Goal: Information Seeking & Learning: Learn about a topic

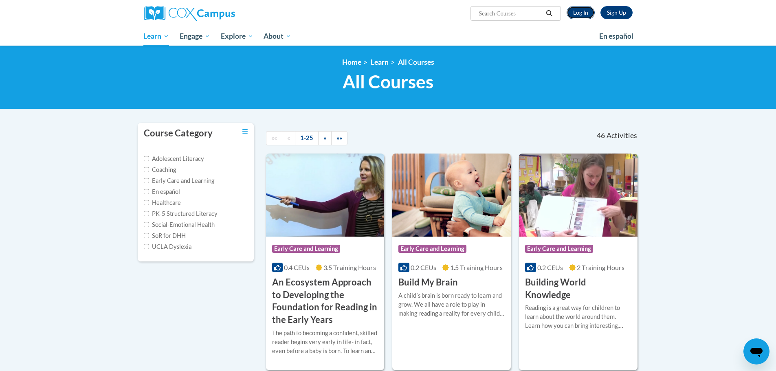
click at [580, 12] on link "Log In" at bounding box center [580, 12] width 28 height 13
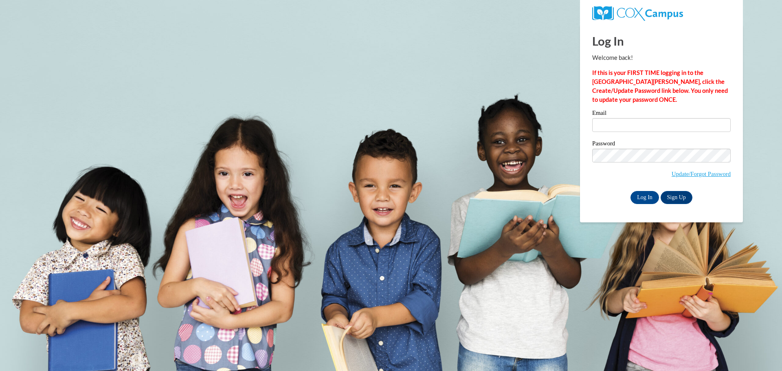
click at [631, 113] on label "Email" at bounding box center [661, 114] width 138 height 8
click at [631, 118] on input "Email" at bounding box center [661, 125] width 138 height 14
click at [631, 121] on input "Email" at bounding box center [661, 125] width 138 height 14
type input "briannarudolph66@gmail.com"
click at [630, 191] on input "Log In" at bounding box center [644, 197] width 29 height 13
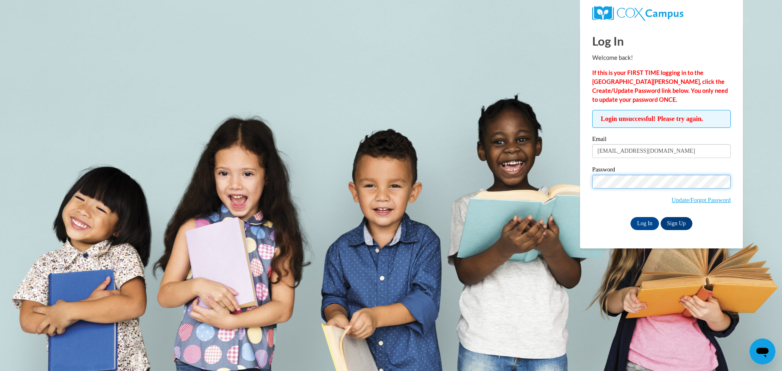
click at [630, 217] on input "Log In" at bounding box center [644, 223] width 29 height 13
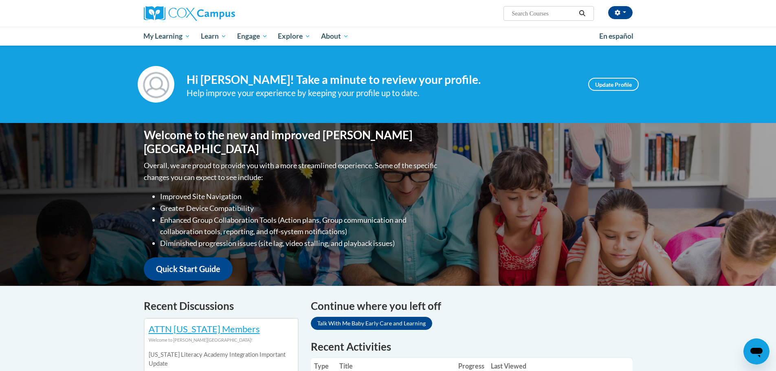
scroll to position [204, 0]
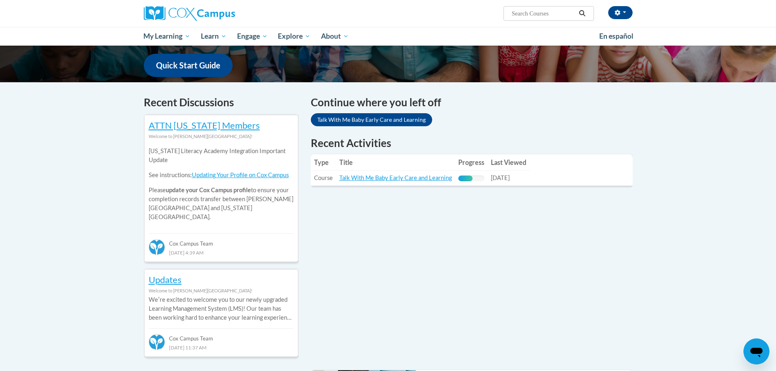
click at [554, 172] on table "Type Title Progress Last Viewed Type: Course Title: Talk With Me Baby Early Car…" at bounding box center [472, 169] width 322 height 31
click at [417, 190] on div "Recent Activities Type Title Progress Last Viewed Type: Course Title: Talk With…" at bounding box center [472, 167] width 334 height 63
click at [373, 180] on link "Talk With Me Baby Early Care and Learning" at bounding box center [395, 177] width 112 height 7
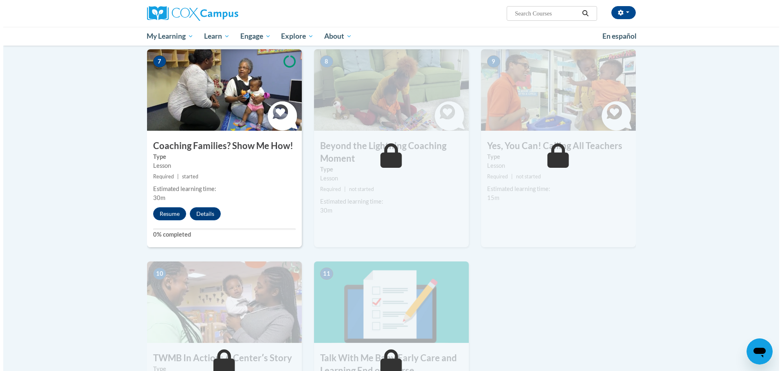
scroll to position [652, 0]
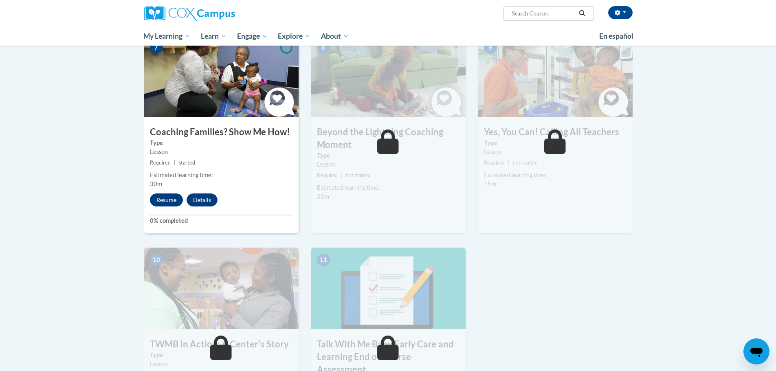
click at [175, 180] on div "7 Coaching Families? Show Me How! Type Lesson Required | started Estimated lear…" at bounding box center [221, 134] width 155 height 198
click at [174, 193] on button "Resume" at bounding box center [166, 199] width 33 height 13
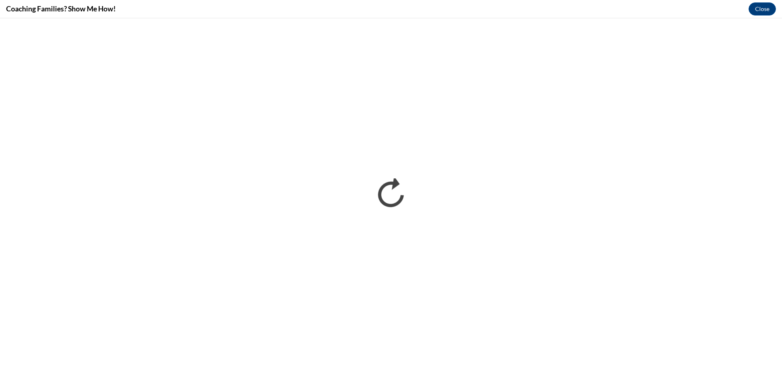
scroll to position [0, 0]
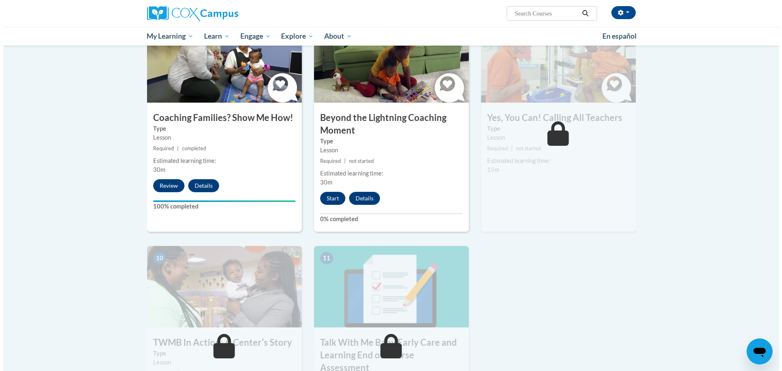
scroll to position [652, 0]
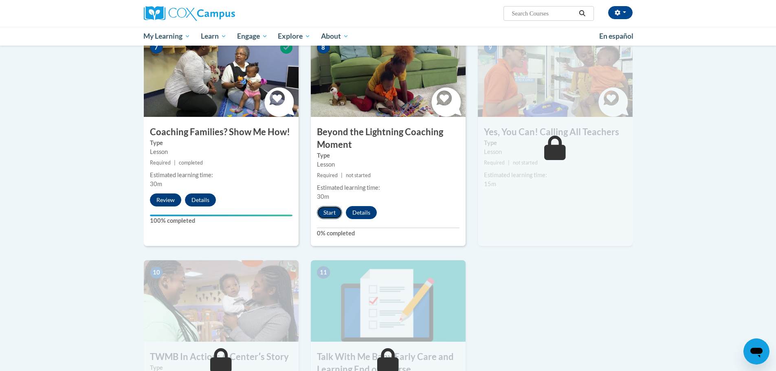
click at [335, 206] on button "Start" at bounding box center [329, 212] width 25 height 13
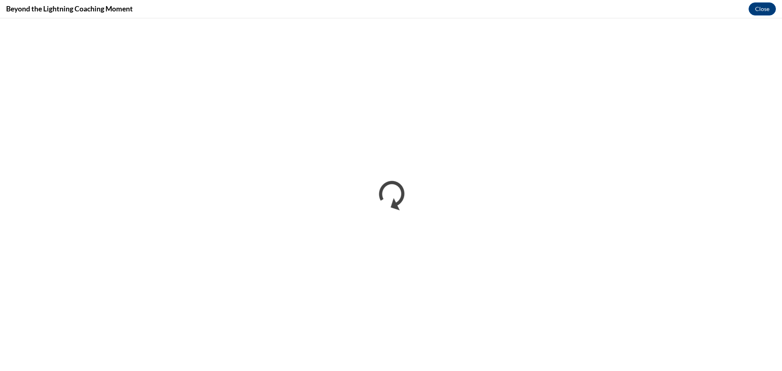
scroll to position [0, 0]
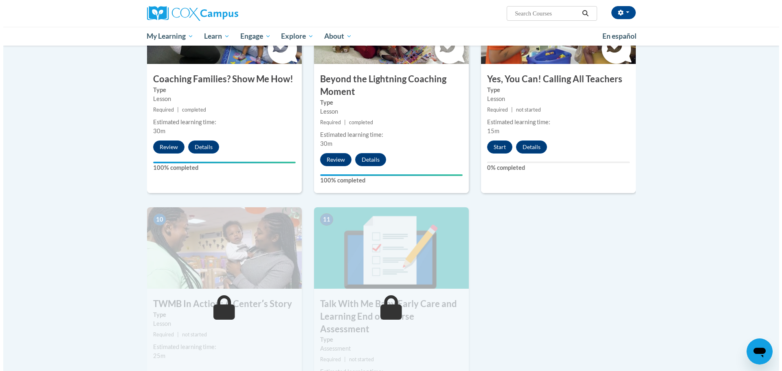
scroll to position [707, 0]
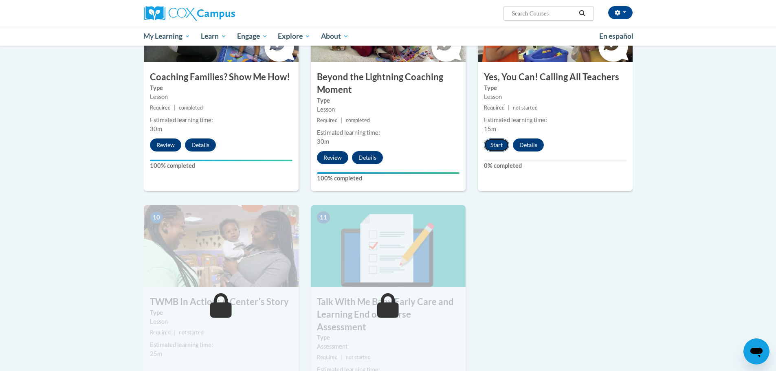
click at [506, 138] on button "Start" at bounding box center [496, 144] width 25 height 13
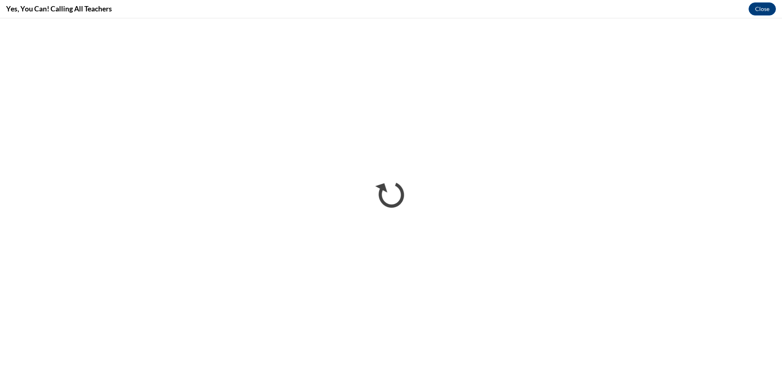
scroll to position [0, 0]
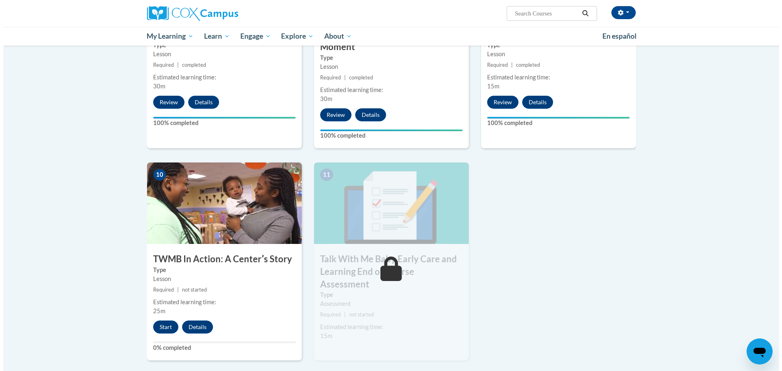
scroll to position [774, 0]
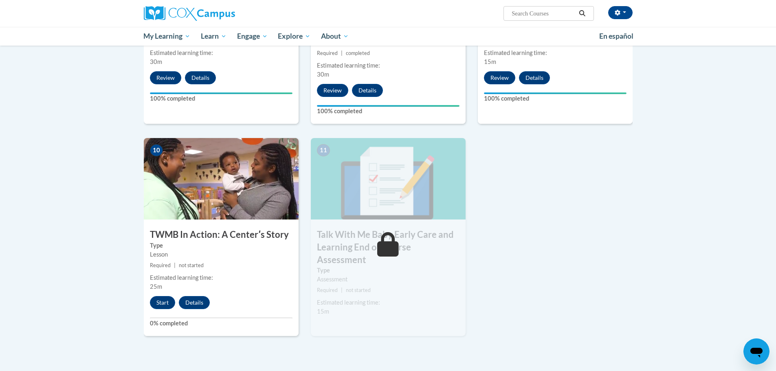
click at [157, 283] on span "25m" at bounding box center [156, 286] width 12 height 7
click at [171, 303] on div "10 TWMB In Action: A Centerʹs Story Type Lesson Required | not started Estimate…" at bounding box center [221, 237] width 155 height 198
click at [167, 296] on button "Start" at bounding box center [162, 302] width 25 height 13
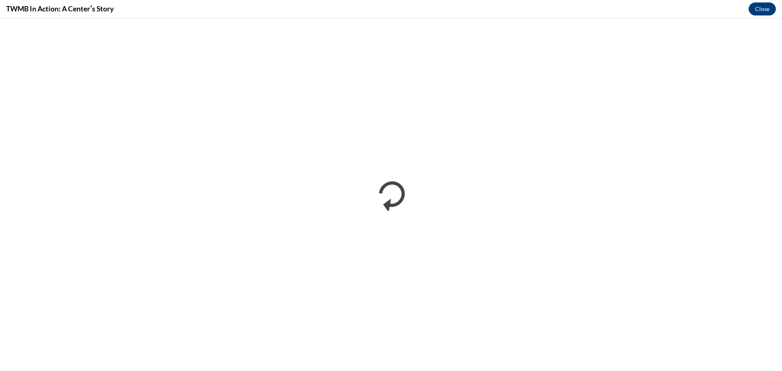
scroll to position [0, 0]
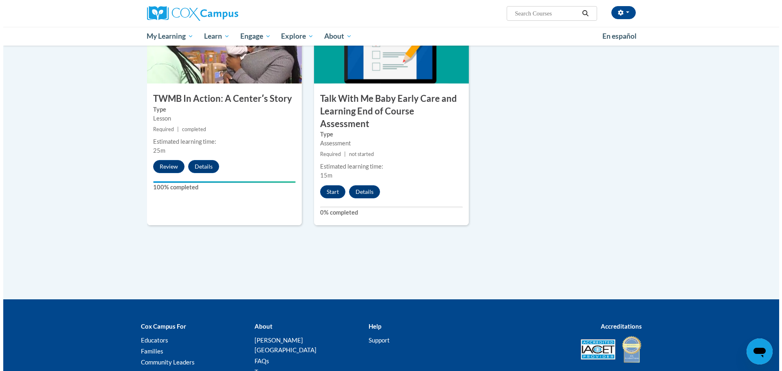
scroll to position [947, 0]
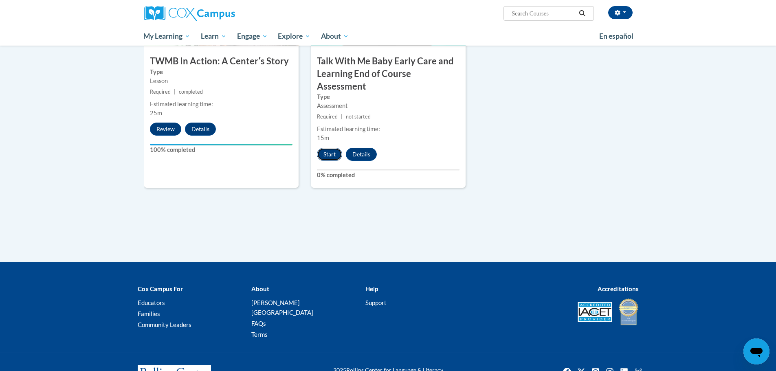
click at [324, 148] on button "Start" at bounding box center [329, 154] width 25 height 13
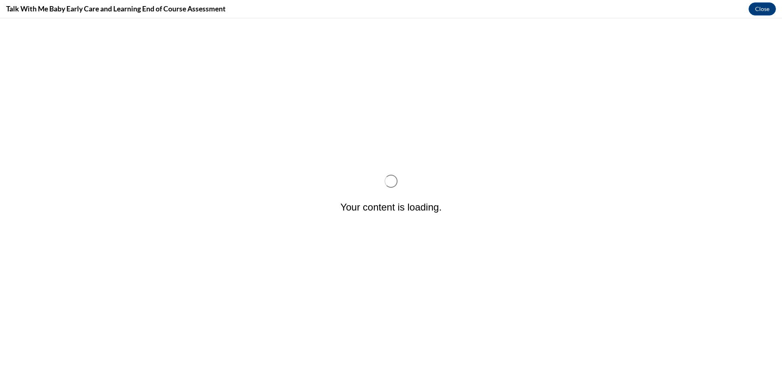
scroll to position [0, 0]
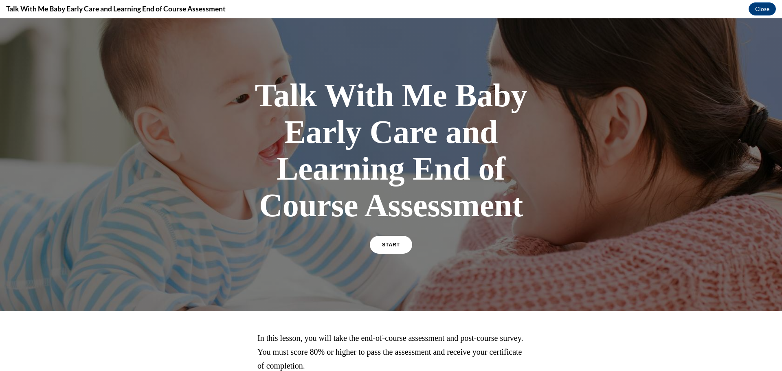
click at [385, 233] on div "Talk With Me Baby Early Care and Learning End of Course Assessment START" at bounding box center [390, 165] width 285 height 192
click at [382, 244] on span "START" at bounding box center [391, 245] width 19 height 6
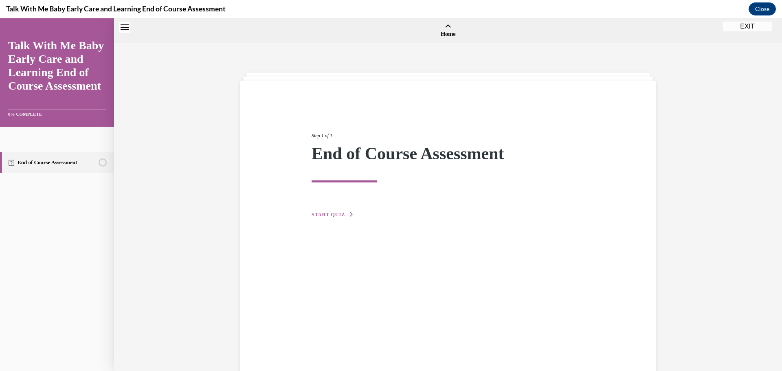
scroll to position [25, 0]
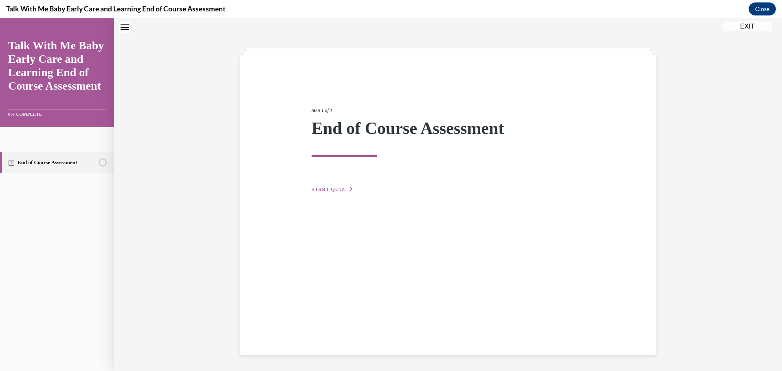
click at [337, 190] on span "START QUIZ" at bounding box center [328, 190] width 33 height 6
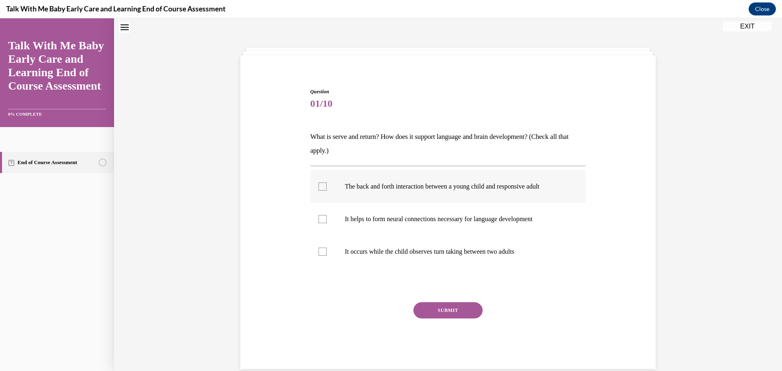
click at [337, 191] on label "The back and forth interaction between a young child and responsive adult" at bounding box center [448, 186] width 276 height 33
click at [327, 191] on input "The back and forth interaction between a young child and responsive adult" at bounding box center [322, 186] width 8 height 8
click at [326, 185] on label "The back and forth interaction between a young child and responsive adult" at bounding box center [448, 186] width 276 height 33
click at [326, 185] on input "The back and forth interaction between a young child and responsive adult" at bounding box center [322, 186] width 8 height 8
checkbox input "false"
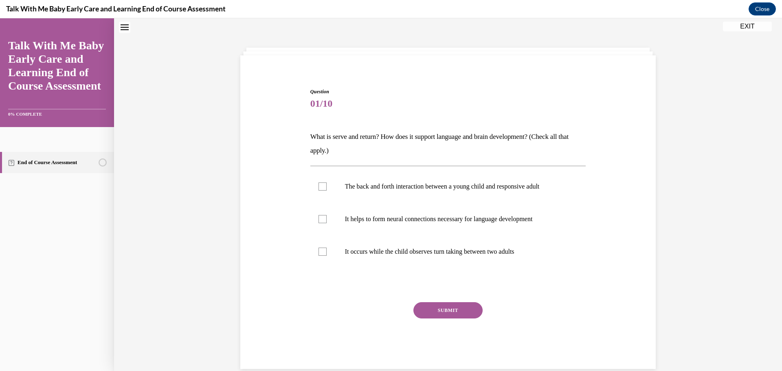
click at [310, 133] on p "What is serve and return? How does it support language and brain development? (…" at bounding box center [448, 144] width 276 height 28
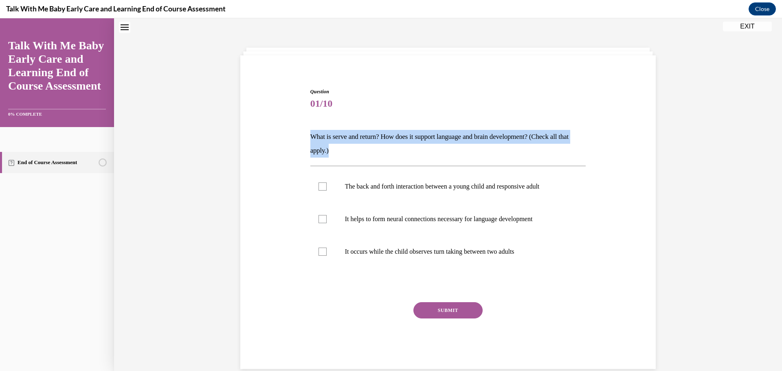
drag, startPoint x: 308, startPoint y: 140, endPoint x: 487, endPoint y: 155, distance: 179.8
click at [487, 155] on p "What is serve and return? How does it support language and brain development? (…" at bounding box center [448, 144] width 276 height 28
copy p "What is serve and return? How does it support language and brain development? (…"
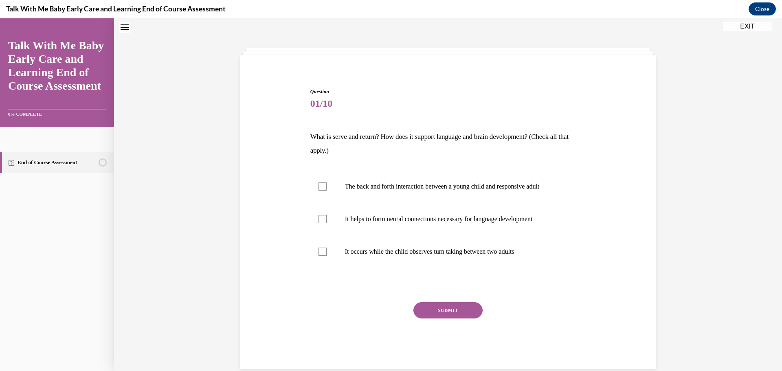
click at [468, 270] on div "The back and forth interaction between a young child and responsive adult It he…" at bounding box center [448, 219] width 276 height 106
click at [510, 225] on label "It helps to form neural connections necessary for language development" at bounding box center [448, 219] width 276 height 33
click at [409, 218] on p "It helps to form neural connections necessary for language development" at bounding box center [455, 219] width 221 height 8
click at [327, 218] on input "It helps to form neural connections necessary for language development" at bounding box center [322, 219] width 8 height 8
click at [409, 218] on p "It helps to form neural connections necessary for language development" at bounding box center [455, 219] width 221 height 8
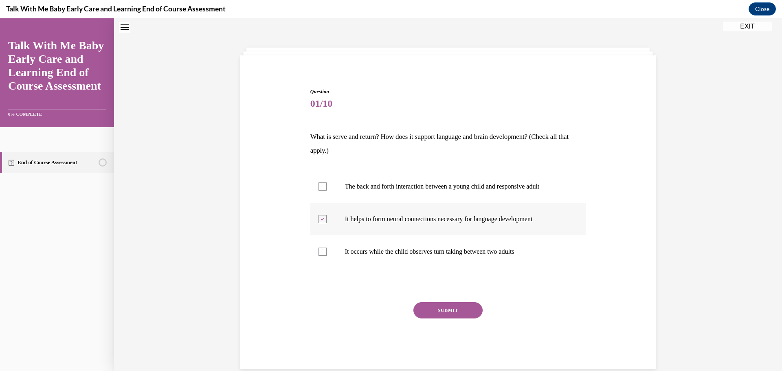
click at [327, 218] on input "It helps to form neural connections necessary for language development" at bounding box center [322, 219] width 8 height 8
click at [348, 230] on label "It helps to form neural connections necessary for language development" at bounding box center [448, 219] width 276 height 33
click at [327, 223] on input "It helps to form neural connections necessary for language development" at bounding box center [322, 219] width 8 height 8
checkbox input "true"
click at [527, 185] on p "The back and forth interaction between a young child and responsive adult" at bounding box center [455, 186] width 221 height 8
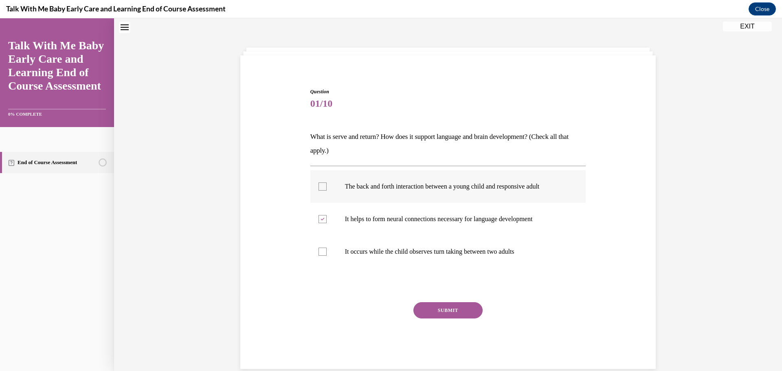
click at [327, 185] on input "The back and forth interaction between a young child and responsive adult" at bounding box center [322, 186] width 8 height 8
checkbox input "true"
click at [455, 313] on button "SUBMIT" at bounding box center [447, 310] width 69 height 16
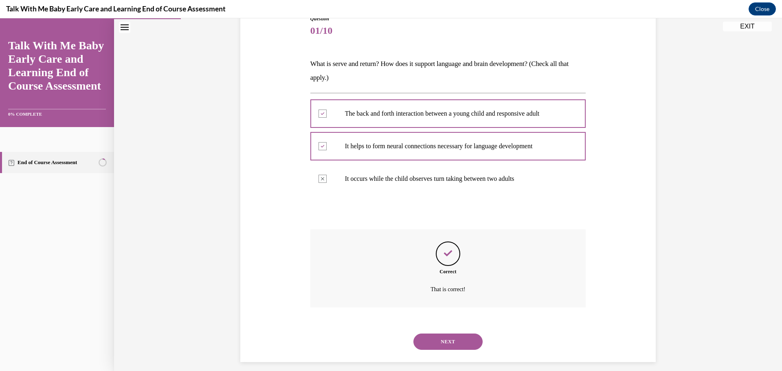
scroll to position [105, 0]
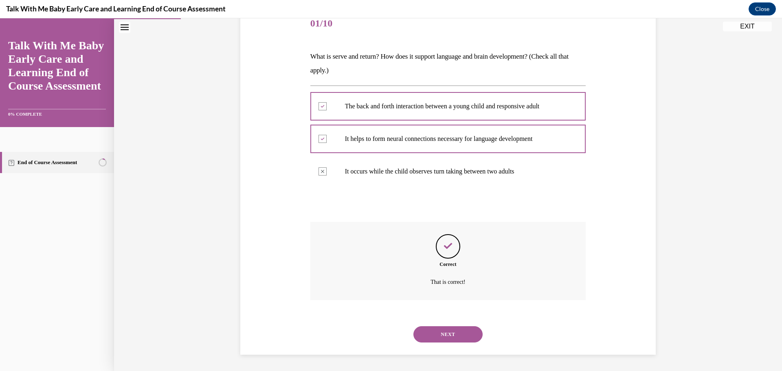
click at [459, 332] on button "NEXT" at bounding box center [447, 334] width 69 height 16
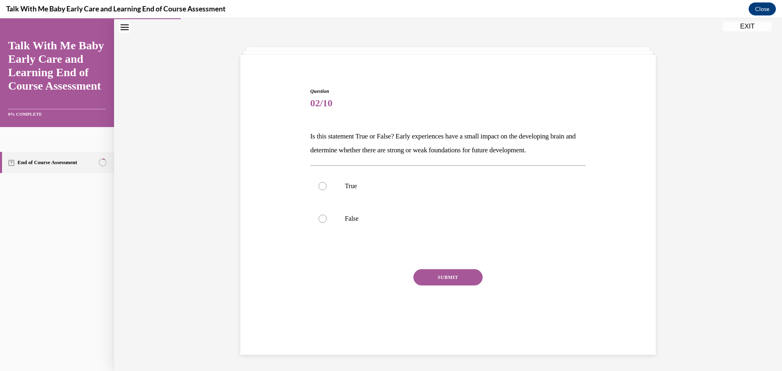
click at [298, 140] on div "Question 02/10 Is this statement True or False? Early experiences have a small …" at bounding box center [447, 199] width 419 height 273
click at [310, 140] on p "Is this statement True or False? Early experiences have a small impact on the d…" at bounding box center [448, 143] width 276 height 28
click at [310, 141] on p "Is this statement True or False? Early experiences have a small impact on the d…" at bounding box center [448, 143] width 276 height 28
drag, startPoint x: 307, startPoint y: 132, endPoint x: 311, endPoint y: 135, distance: 5.8
click at [311, 134] on div "Question 02/10 Is this statement True or False? Early experiences have a small …" at bounding box center [448, 205] width 280 height 261
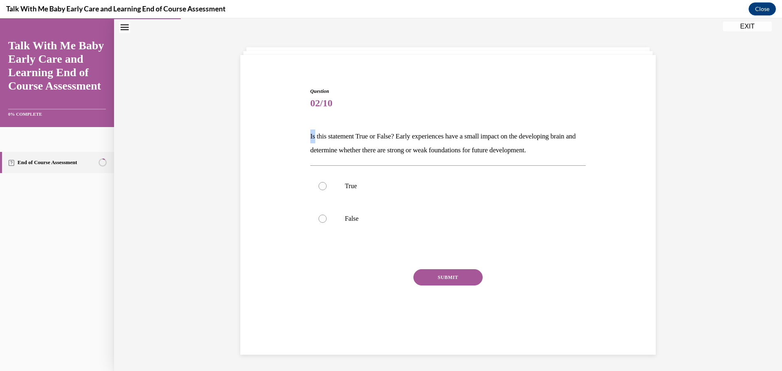
click at [312, 136] on p "Is this statement True or False? Early experiences have a small impact on the d…" at bounding box center [448, 143] width 276 height 28
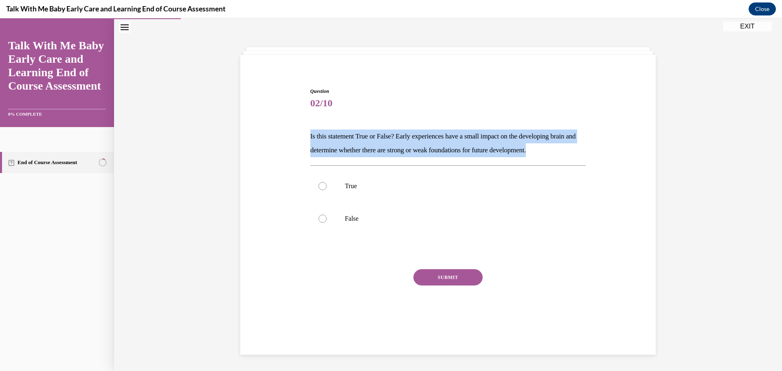
drag, startPoint x: 308, startPoint y: 134, endPoint x: 576, endPoint y: 165, distance: 269.6
click at [589, 144] on div "Question 02/10 Is this statement True or False? Early experiences have a small …" at bounding box center [447, 199] width 419 height 273
copy p "Is this statement True or False? Early experiences have a small impact on the d…"
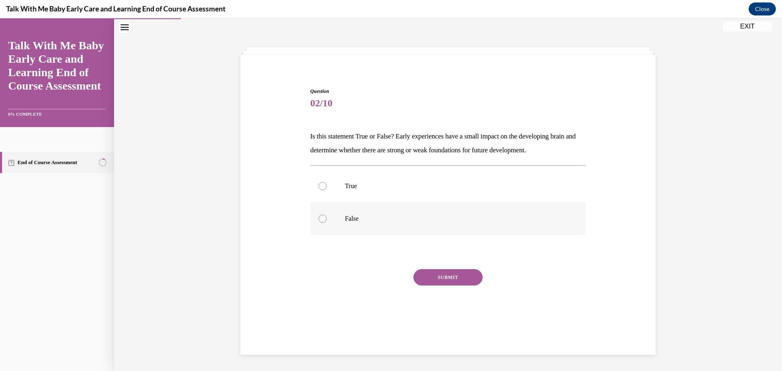
click at [340, 225] on label "False" at bounding box center [448, 218] width 276 height 33
click at [327, 223] on input "False" at bounding box center [322, 219] width 8 height 8
radio input "true"
click at [438, 272] on button "SUBMIT" at bounding box center [447, 277] width 69 height 16
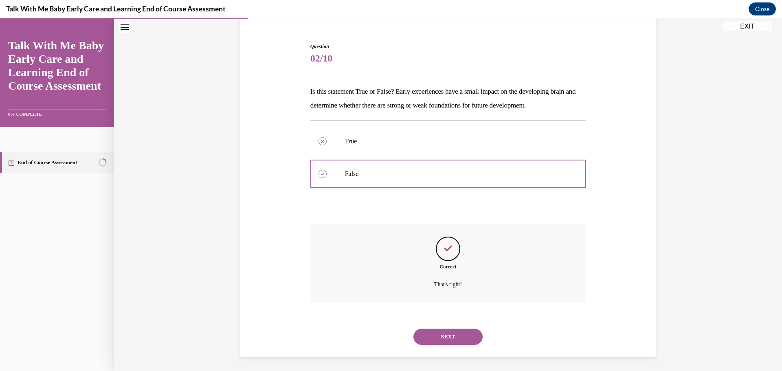
scroll to position [73, 0]
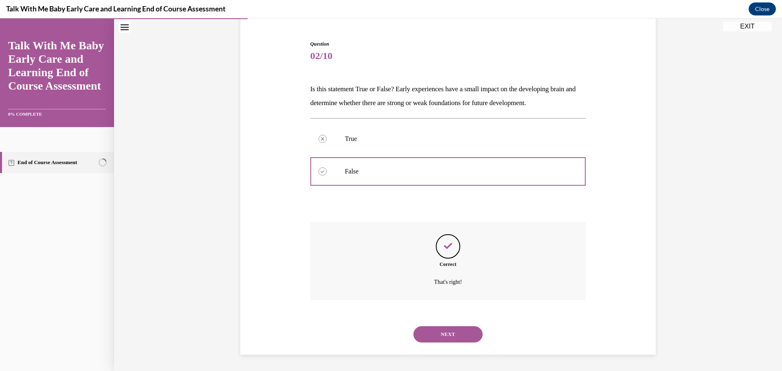
click at [436, 334] on button "NEXT" at bounding box center [447, 334] width 69 height 16
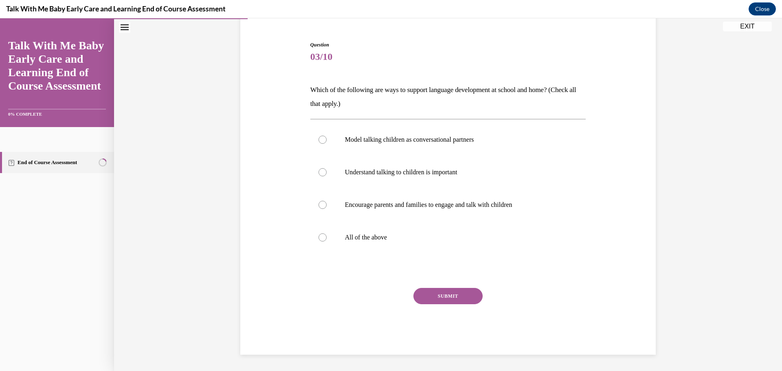
scroll to position [42, 0]
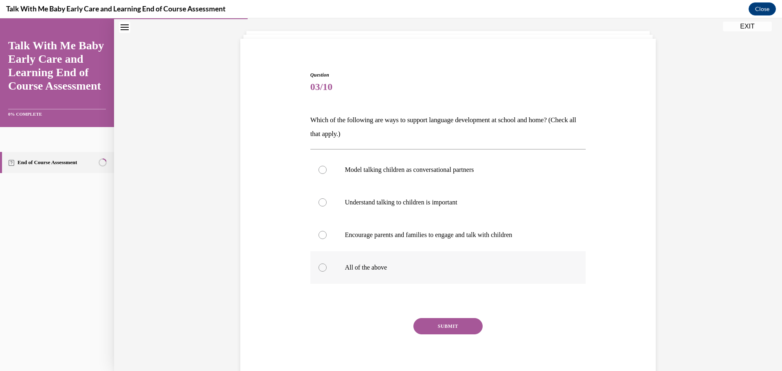
click at [370, 270] on p "All of the above" at bounding box center [455, 267] width 221 height 8
click at [327, 270] on input "All of the above" at bounding box center [322, 267] width 8 height 8
radio input "true"
click at [451, 330] on button "SUBMIT" at bounding box center [447, 326] width 69 height 16
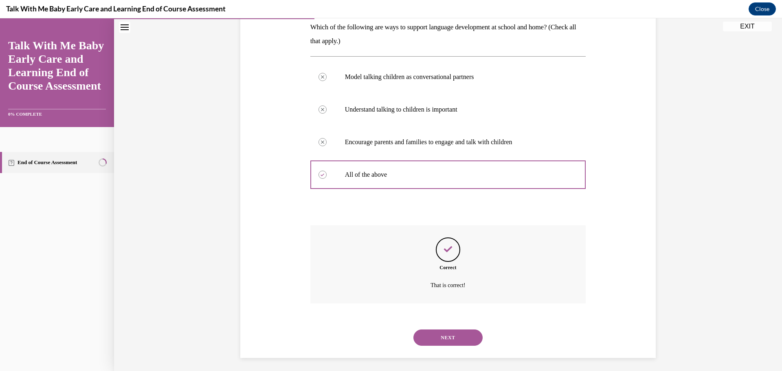
scroll to position [138, 0]
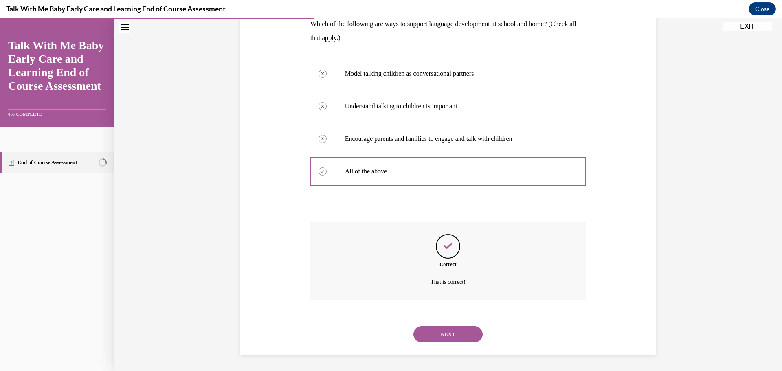
click at [449, 335] on button "NEXT" at bounding box center [447, 334] width 69 height 16
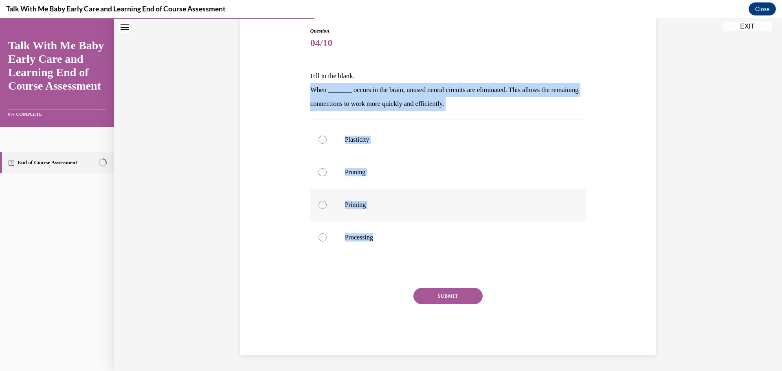
drag, startPoint x: 309, startPoint y: 90, endPoint x: 450, endPoint y: 191, distance: 173.1
click at [424, 250] on div "Question 04/10 Fill in the blank. When _______ occurs in the brain, unused neur…" at bounding box center [448, 190] width 276 height 327
copy div "When _______ occurs in the brain, unused neural circuits are eliminated. This a…"
click at [366, 180] on label "Pruning" at bounding box center [448, 172] width 276 height 33
click at [327, 176] on input "Pruning" at bounding box center [322, 172] width 8 height 8
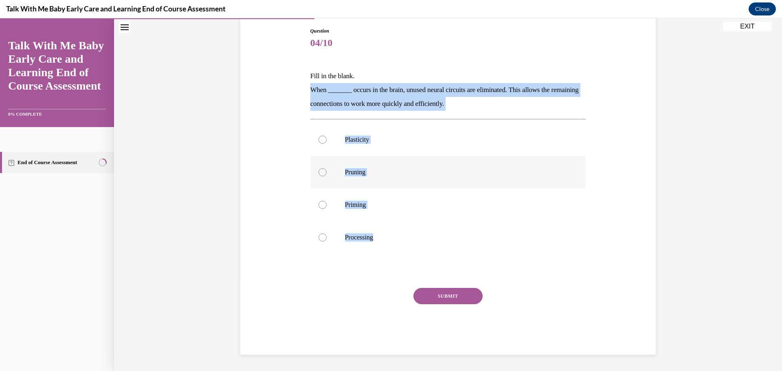
radio input "true"
click at [462, 293] on button "SUBMIT" at bounding box center [447, 296] width 69 height 16
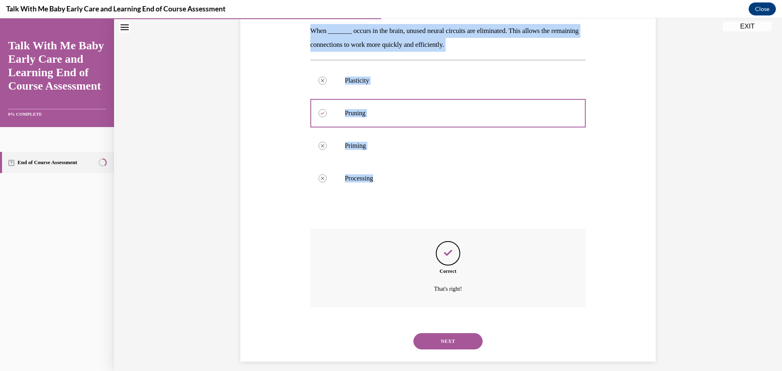
scroll to position [152, 0]
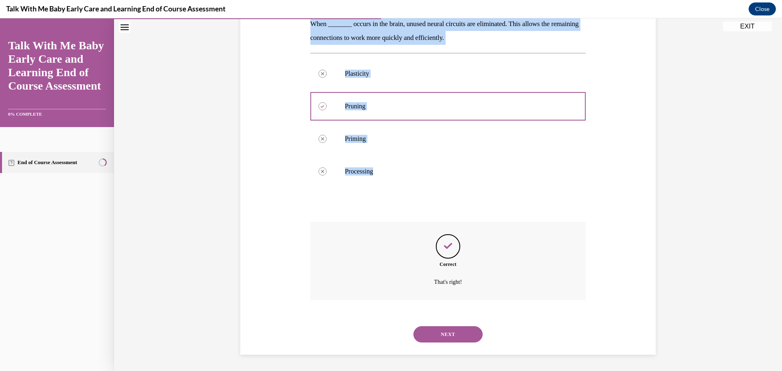
click at [447, 339] on button "NEXT" at bounding box center [447, 334] width 69 height 16
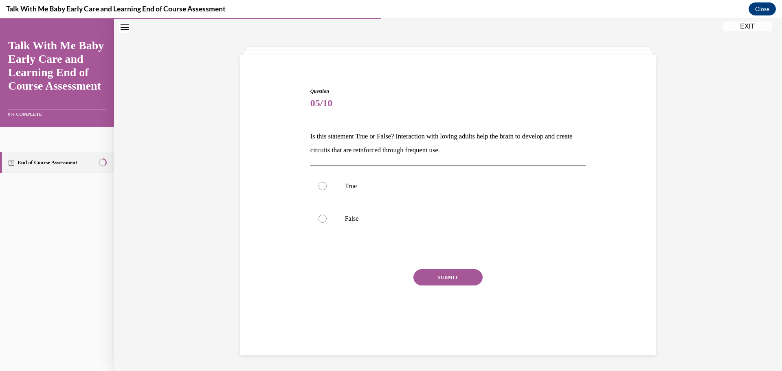
scroll to position [26, 0]
drag, startPoint x: 307, startPoint y: 134, endPoint x: 509, endPoint y: 150, distance: 202.6
click at [509, 150] on p "Is this statement True or False? Interaction with loving adults help the brain …" at bounding box center [448, 143] width 276 height 28
copy p "Is this statement True or False? Interaction with loving adults help the brain …"
click at [353, 185] on p "True" at bounding box center [455, 186] width 221 height 8
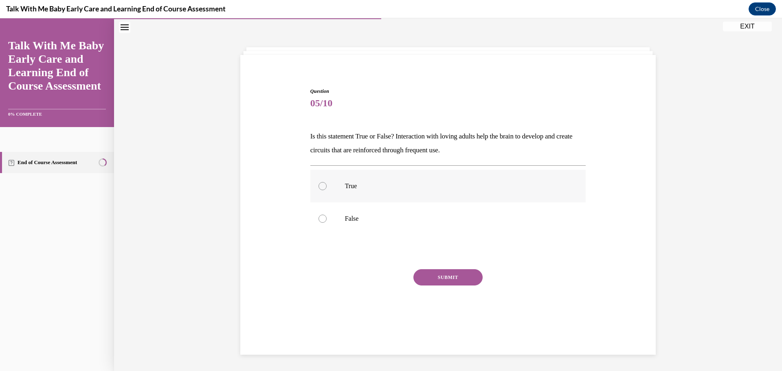
click at [327, 185] on input "True" at bounding box center [322, 186] width 8 height 8
radio input "true"
click at [439, 274] on button "SUBMIT" at bounding box center [447, 277] width 69 height 16
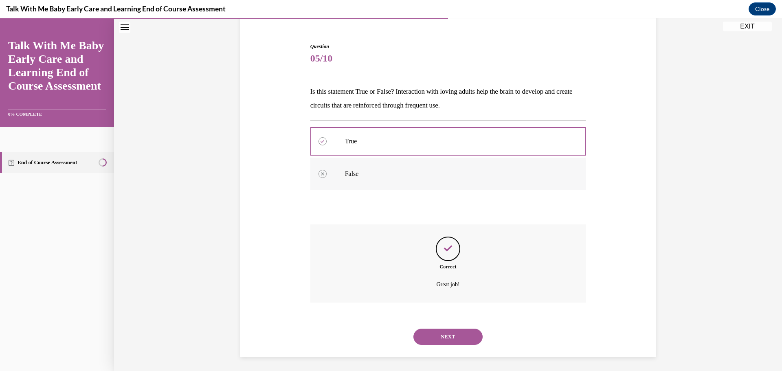
scroll to position [73, 0]
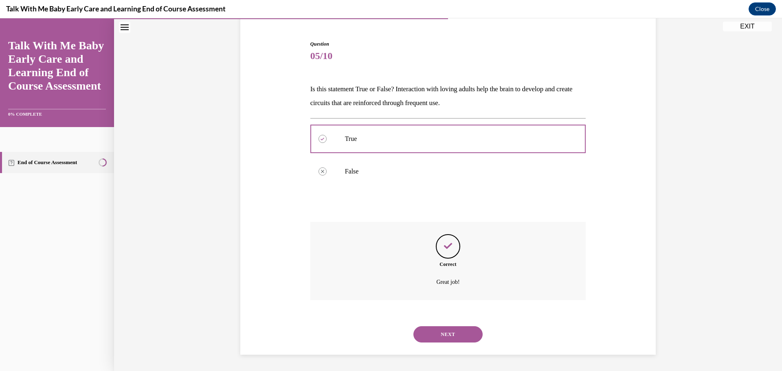
click at [452, 328] on button "NEXT" at bounding box center [447, 334] width 69 height 16
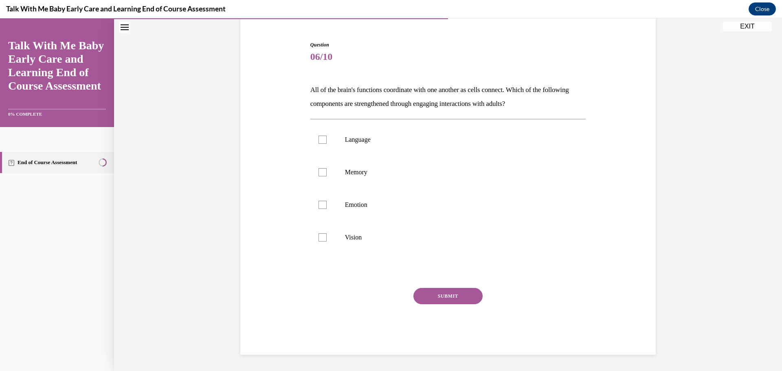
scroll to position [42, 0]
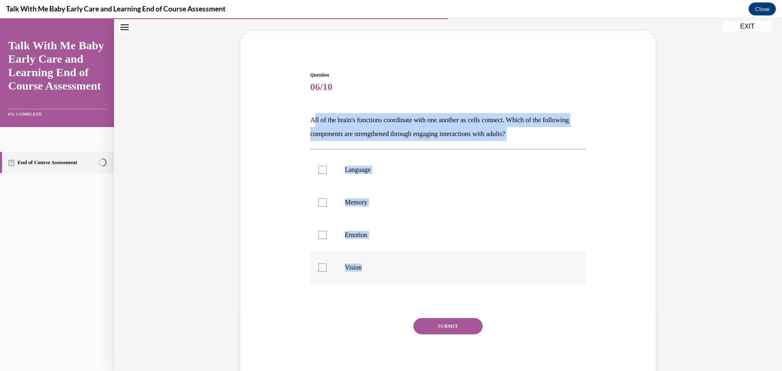
drag, startPoint x: 308, startPoint y: 121, endPoint x: 426, endPoint y: 257, distance: 180.2
click at [426, 257] on div "Question 06/10 All of the brain's functions coordinate with one another as cell…" at bounding box center [448, 228] width 276 height 314
copy div "All of the brain's functions coordinate with one another as cells connect. Whic…"
click at [550, 236] on p "Emotion" at bounding box center [455, 235] width 221 height 8
click at [327, 236] on input "Emotion" at bounding box center [322, 235] width 8 height 8
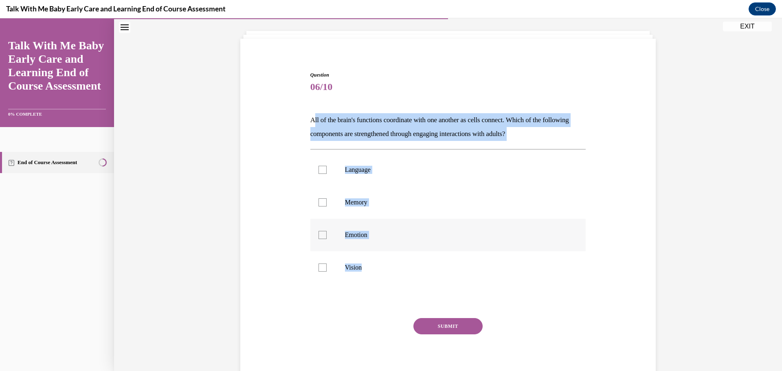
checkbox input "true"
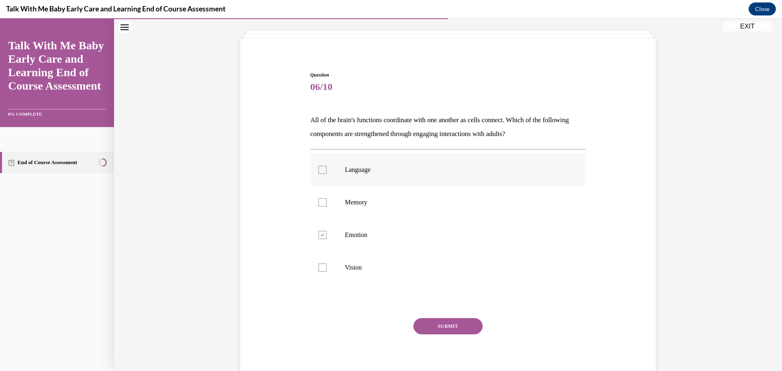
click at [392, 164] on label "Language" at bounding box center [448, 170] width 276 height 33
click at [327, 166] on input "Language" at bounding box center [322, 170] width 8 height 8
checkbox input "true"
click at [366, 234] on p "Emotion" at bounding box center [455, 235] width 221 height 8
click at [327, 234] on input "Emotion" at bounding box center [322, 235] width 8 height 8
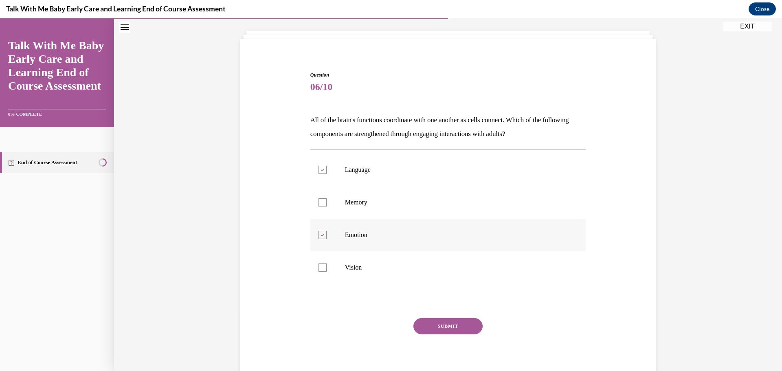
checkbox input "false"
click at [468, 314] on div "Question 06/10 All of the brain's functions coordinate with one another as cell…" at bounding box center [448, 228] width 276 height 314
click at [435, 333] on button "SUBMIT" at bounding box center [447, 326] width 69 height 16
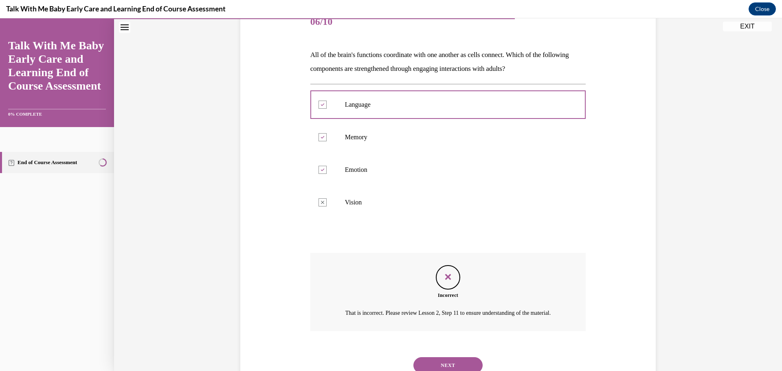
scroll to position [148, 0]
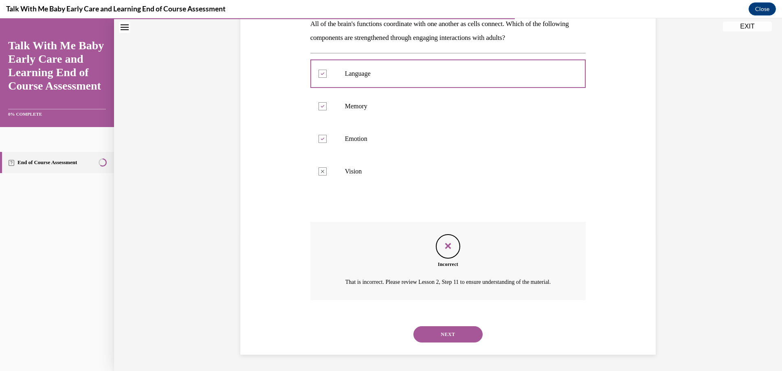
click at [452, 336] on button "NEXT" at bounding box center [447, 334] width 69 height 16
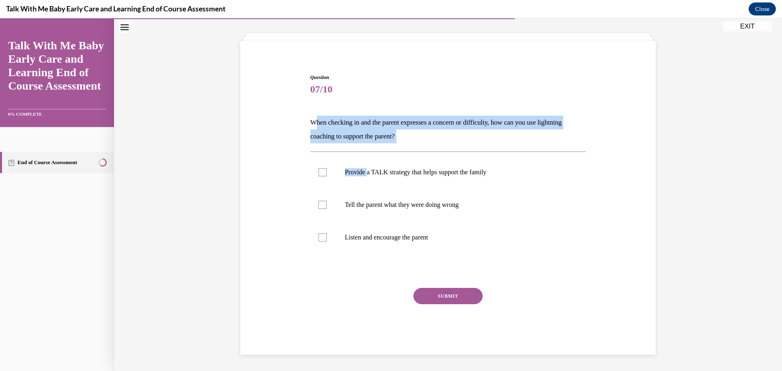
drag, startPoint x: 314, startPoint y: 122, endPoint x: 365, endPoint y: 150, distance: 58.3
click at [366, 150] on div "Question 07/10 When checking in and the parent expresses a concern or difficult…" at bounding box center [448, 214] width 276 height 281
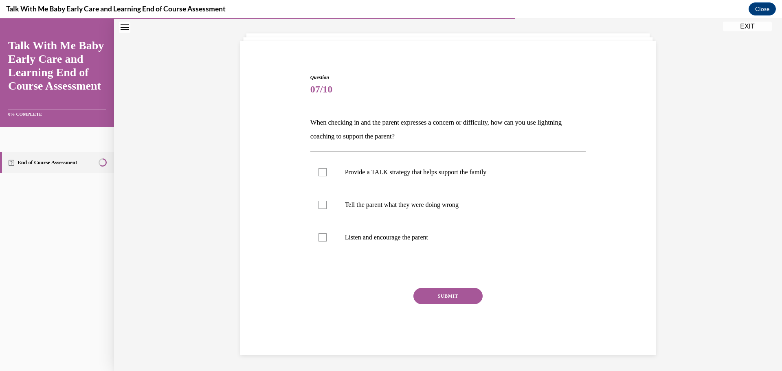
click at [368, 143] on div "Question 07/10 When checking in and the parent expresses a concern or difficult…" at bounding box center [448, 214] width 276 height 281
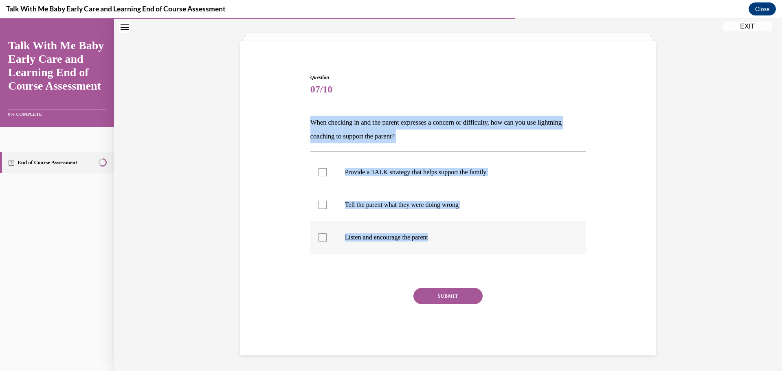
drag, startPoint x: 307, startPoint y: 121, endPoint x: 439, endPoint y: 245, distance: 180.6
click at [439, 245] on div "Question 07/10 When checking in and the parent expresses a concern or difficult…" at bounding box center [448, 214] width 276 height 281
copy div "When checking in and the parent expresses a concern or difficulty, how can you …"
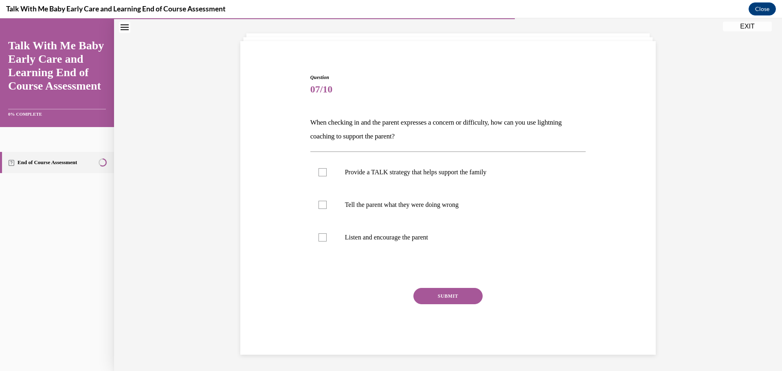
click at [680, 290] on div "Question 07/10 When checking in and the parent expresses a concern or difficult…" at bounding box center [448, 187] width 668 height 366
drag, startPoint x: 535, startPoint y: 182, endPoint x: 532, endPoint y: 178, distance: 5.2
click at [532, 178] on label "Provide a TALK strategy that helps support the family" at bounding box center [448, 172] width 276 height 33
click at [327, 176] on input "Provide a TALK strategy that helps support the family" at bounding box center [322, 172] width 8 height 8
checkbox input "true"
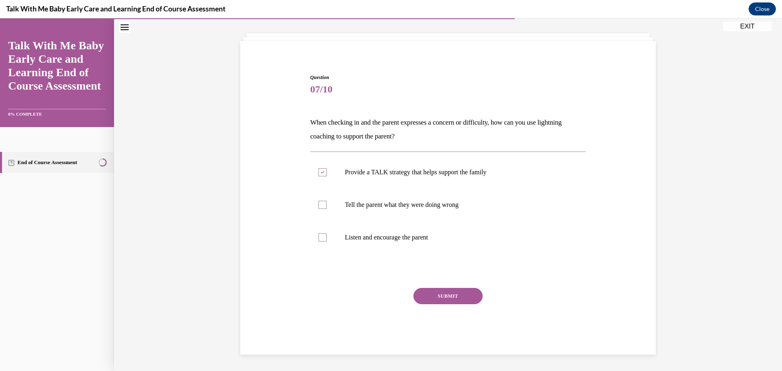
click at [460, 287] on div "Question 07/10 When checking in and the parent expresses a concern or difficult…" at bounding box center [448, 214] width 276 height 281
click at [456, 298] on button "SUBMIT" at bounding box center [447, 296] width 69 height 16
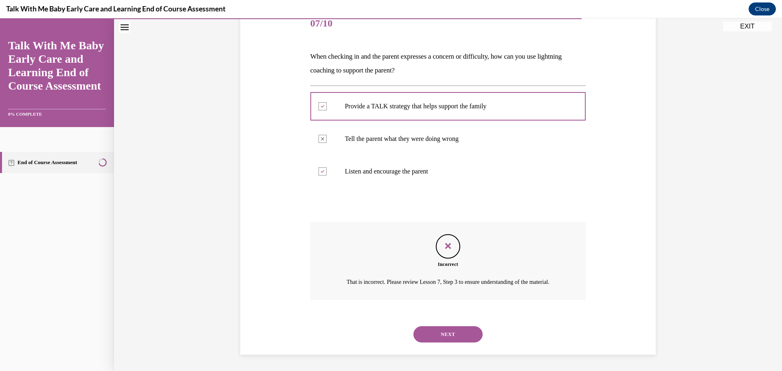
scroll to position [115, 0]
click at [450, 340] on button "NEXT" at bounding box center [447, 334] width 69 height 16
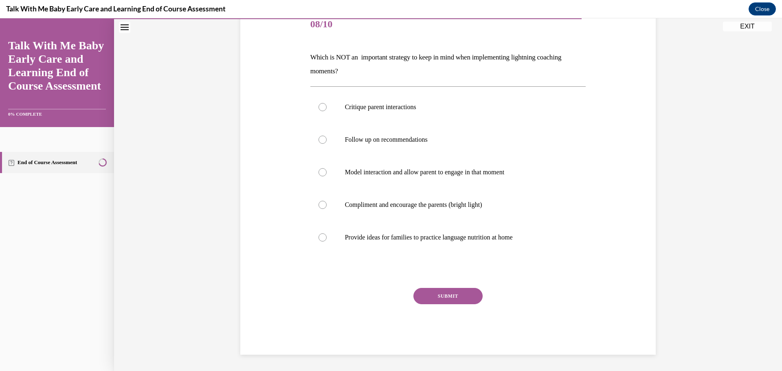
scroll to position [91, 0]
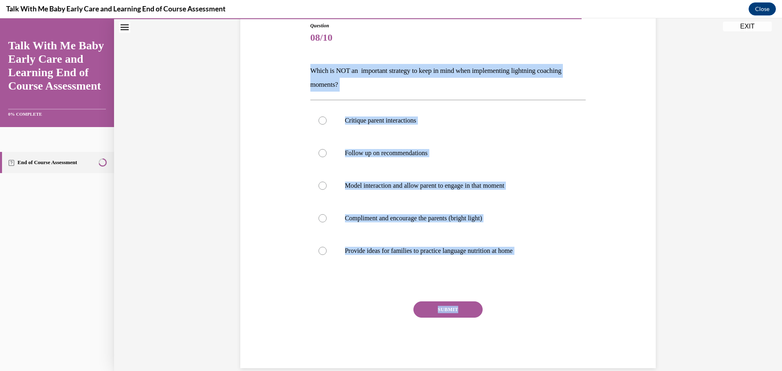
drag, startPoint x: 310, startPoint y: 69, endPoint x: 440, endPoint y: 270, distance: 239.1
click at [459, 302] on div "Question 08/10 Which is NOT an important strategy to keep in mind when implemen…" at bounding box center [448, 195] width 276 height 346
copy div "Which is NOT an important strategy to keep in mind when implementing lightning …"
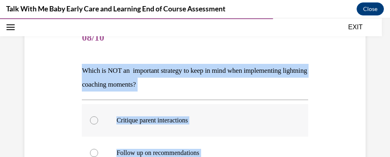
drag, startPoint x: 107, startPoint y: 120, endPoint x: 96, endPoint y: 123, distance: 11.7
click at [108, 120] on label "Critique parent interactions" at bounding box center [195, 120] width 226 height 33
click at [98, 120] on input "Critique parent interactions" at bounding box center [94, 120] width 8 height 8
radio input "true"
click at [90, 120] on div at bounding box center [94, 120] width 8 height 8
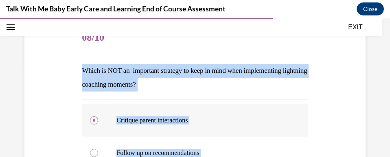
click at [90, 120] on input "Critique parent interactions" at bounding box center [94, 120] width 8 height 8
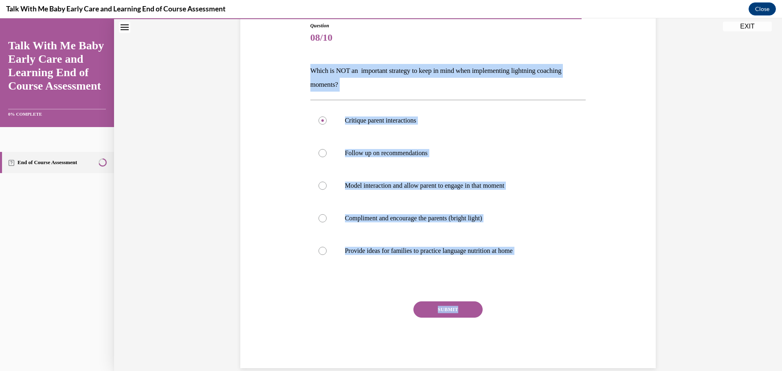
click at [435, 309] on button "SUBMIT" at bounding box center [447, 309] width 69 height 16
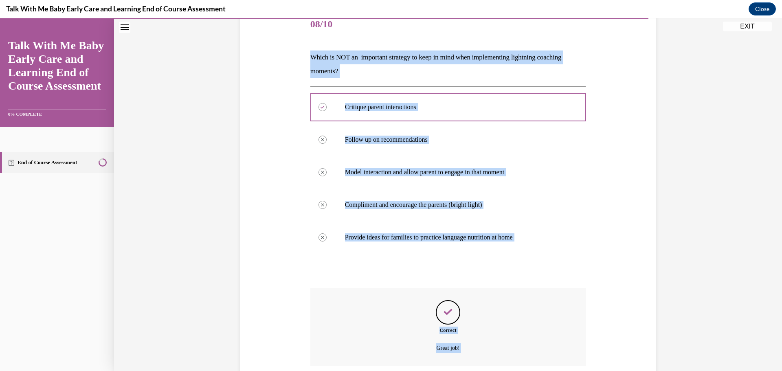
scroll to position [171, 0]
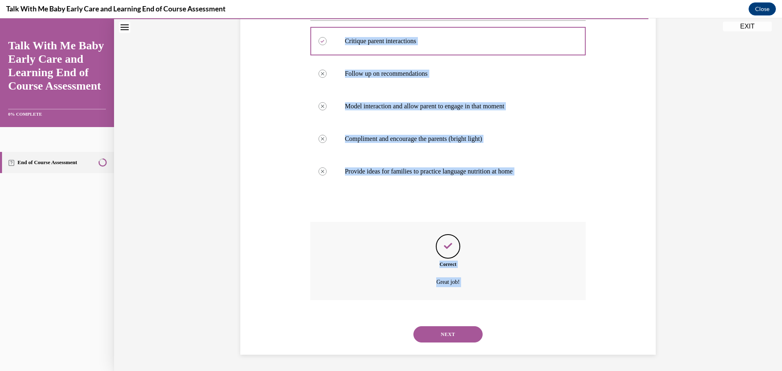
click at [442, 330] on button "NEXT" at bounding box center [447, 334] width 69 height 16
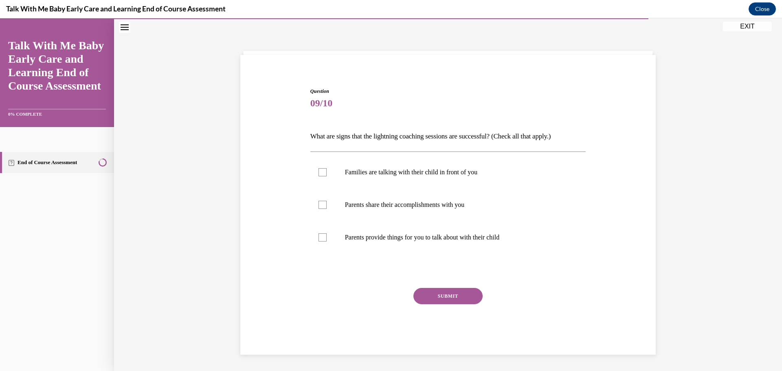
scroll to position [26, 0]
click at [323, 180] on label "Families are talking with their child in front of you" at bounding box center [448, 172] width 276 height 33
click at [323, 176] on input "Families are talking with their child in front of you" at bounding box center [322, 172] width 8 height 8
checkbox input "true"
click at [318, 200] on label "Parents share their accomplishments with you" at bounding box center [448, 205] width 276 height 33
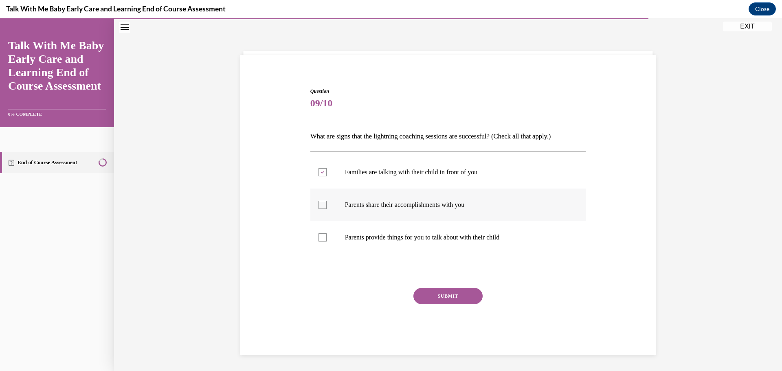
click at [318, 201] on input "Parents share their accomplishments with you" at bounding box center [322, 205] width 8 height 8
checkbox input "true"
click at [323, 246] on label "Parents provide things for you to talk about with their child" at bounding box center [448, 237] width 276 height 33
click at [323, 241] on input "Parents provide things for you to talk about with their child" at bounding box center [322, 237] width 8 height 8
click at [314, 244] on label "Parents provide things for you to talk about with their child" at bounding box center [448, 237] width 276 height 33
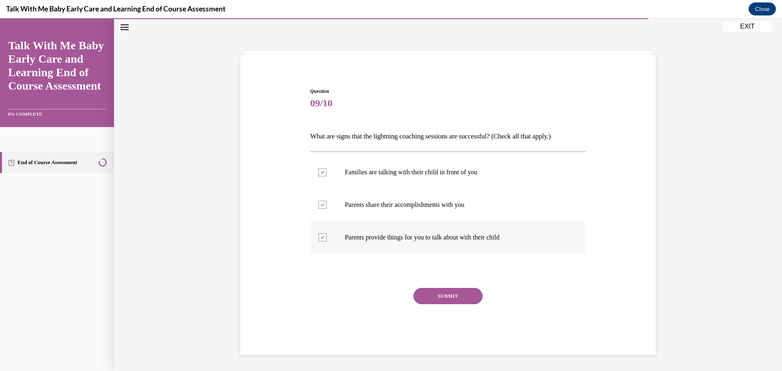
click at [318, 241] on input "Parents provide things for you to talk about with their child" at bounding box center [322, 237] width 8 height 8
checkbox input "false"
click at [432, 295] on button "SUBMIT" at bounding box center [447, 296] width 69 height 16
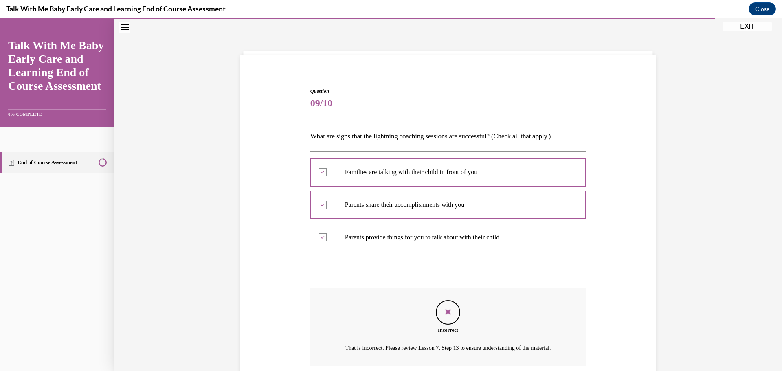
scroll to position [101, 0]
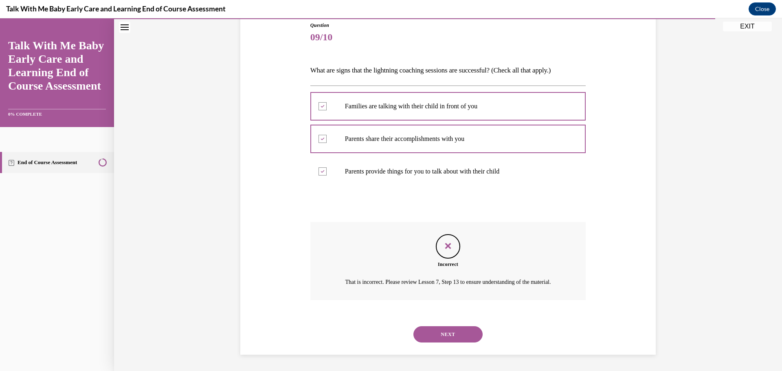
click at [419, 323] on div "NEXT" at bounding box center [448, 334] width 276 height 33
drag, startPoint x: 426, startPoint y: 334, endPoint x: 428, endPoint y: 323, distance: 11.2
click at [426, 334] on button "NEXT" at bounding box center [447, 334] width 69 height 16
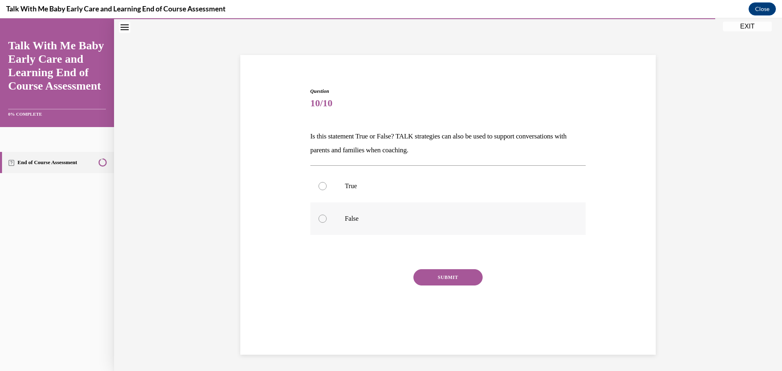
click at [337, 229] on label "False" at bounding box center [448, 218] width 276 height 33
click at [327, 223] on input "False" at bounding box center [322, 219] width 8 height 8
radio input "true"
click at [433, 280] on button "SUBMIT" at bounding box center [447, 277] width 69 height 16
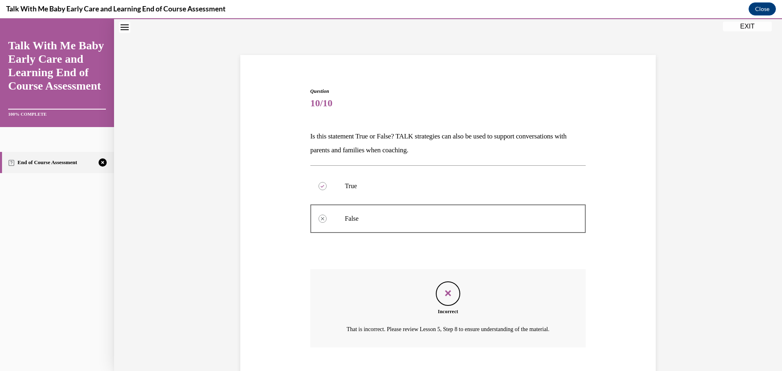
scroll to position [83, 0]
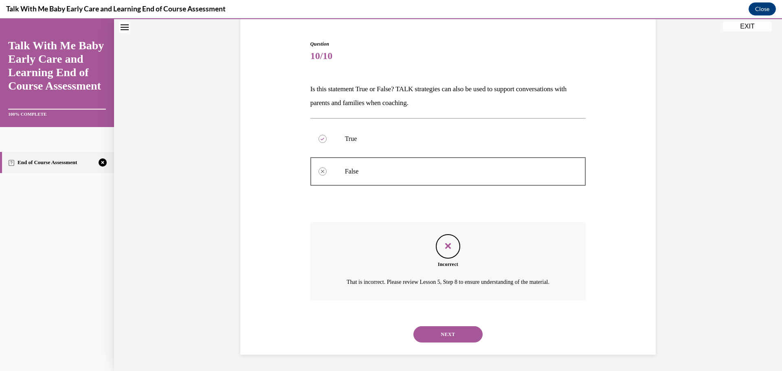
click at [435, 340] on button "NEXT" at bounding box center [447, 334] width 69 height 16
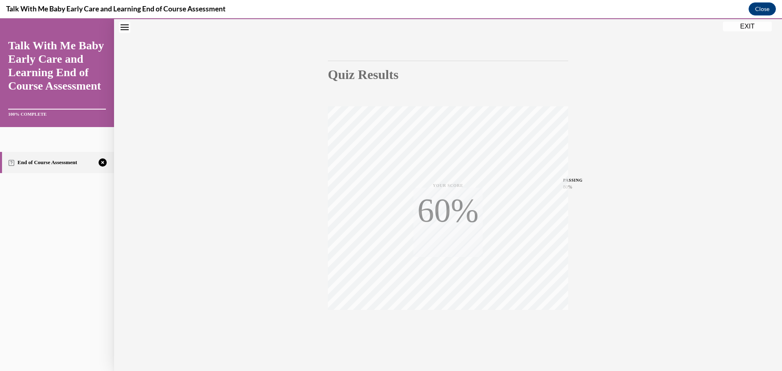
scroll to position [65, 0]
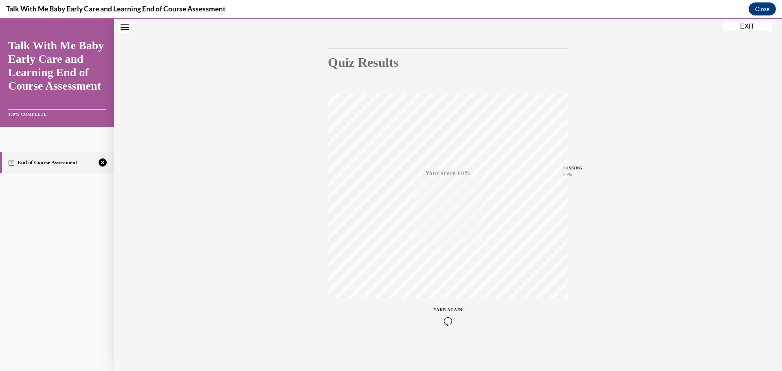
click at [449, 318] on icon "button" at bounding box center [448, 321] width 29 height 9
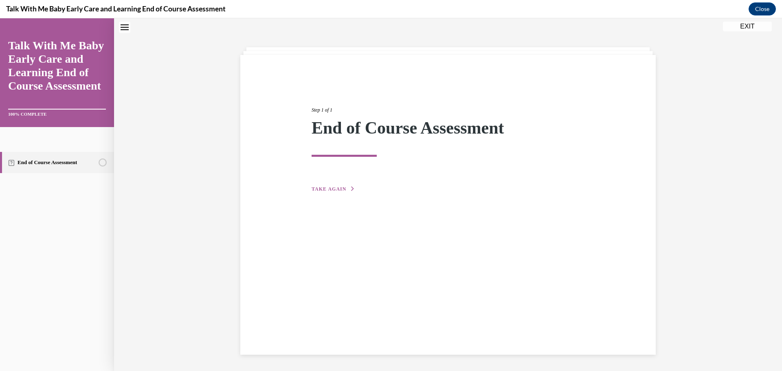
click at [331, 202] on div "Step 1 of 1 End of Course Assessment TAKE AGAIN" at bounding box center [447, 205] width 415 height 300
click at [332, 197] on div "Step 1 of 1 End of Course Assessment TAKE AGAIN" at bounding box center [447, 205] width 415 height 300
drag, startPoint x: 332, startPoint y: 193, endPoint x: 320, endPoint y: 179, distance: 17.9
click at [324, 184] on div "Step 1 of 1 End of Course Assessment TAKE AGAIN" at bounding box center [447, 141] width 285 height 106
click at [320, 179] on div "Step 1 of 1 End of Course Assessment TAKE AGAIN" at bounding box center [447, 141] width 285 height 106
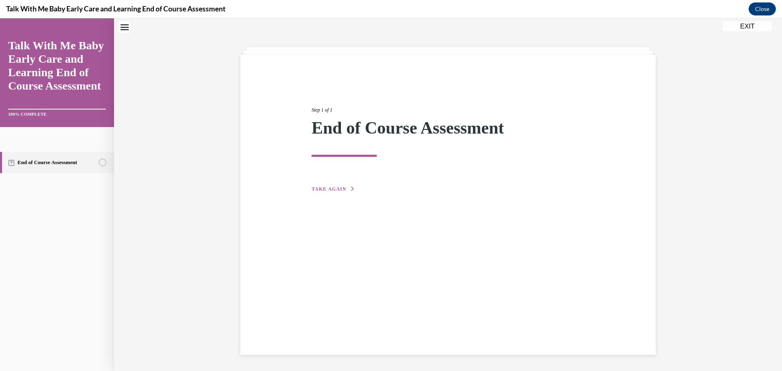
click at [323, 189] on span "TAKE AGAIN" at bounding box center [329, 189] width 35 height 6
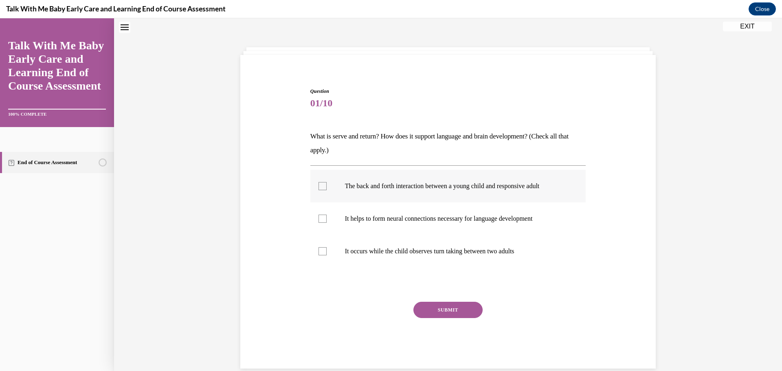
click at [313, 186] on label "The back and forth interaction between a young child and responsive adult" at bounding box center [448, 186] width 276 height 33
click at [318, 186] on input "The back and forth interaction between a young child and responsive adult" at bounding box center [322, 186] width 8 height 8
checkbox input "true"
click at [326, 215] on label "It helps to form neural connections necessary for language development" at bounding box center [448, 218] width 276 height 33
click at [326, 215] on input "It helps to form neural connections necessary for language development" at bounding box center [322, 219] width 8 height 8
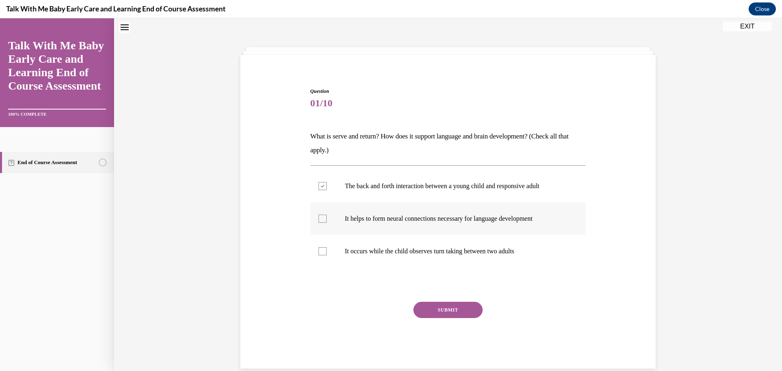
checkbox input "true"
click at [349, 244] on label "It occurs while the child observes turn taking between two adults" at bounding box center [448, 251] width 276 height 33
click at [327, 247] on input "It occurs while the child observes turn taking between two adults" at bounding box center [322, 251] width 8 height 8
checkbox input "true"
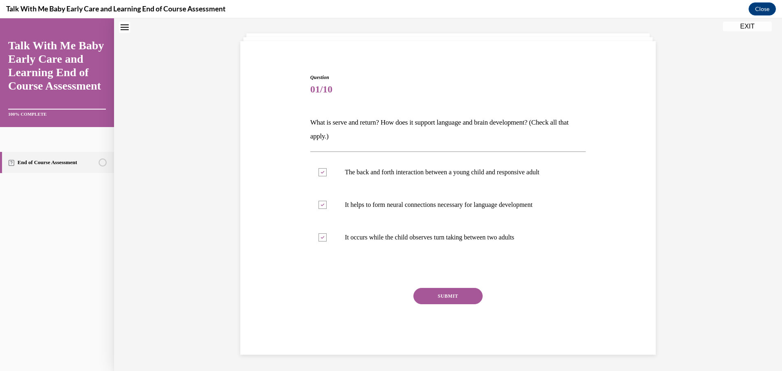
click at [467, 298] on button "SUBMIT" at bounding box center [447, 296] width 69 height 16
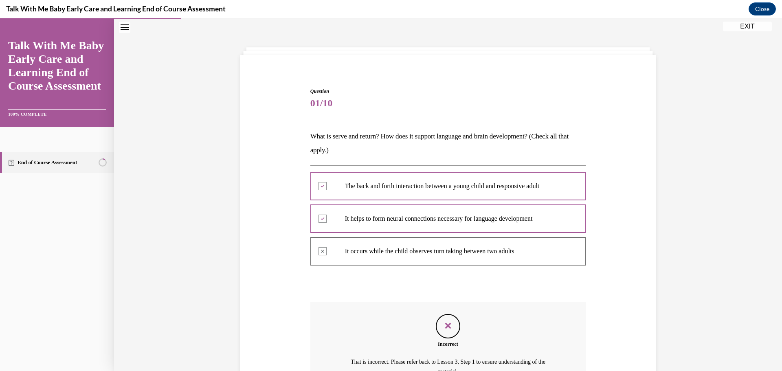
scroll to position [115, 0]
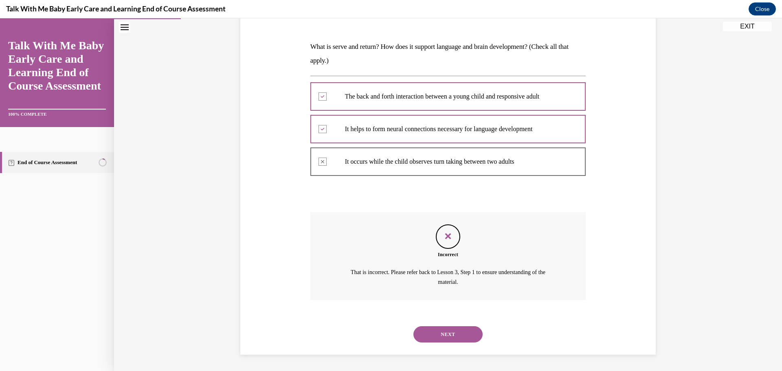
click at [451, 331] on button "NEXT" at bounding box center [447, 334] width 69 height 16
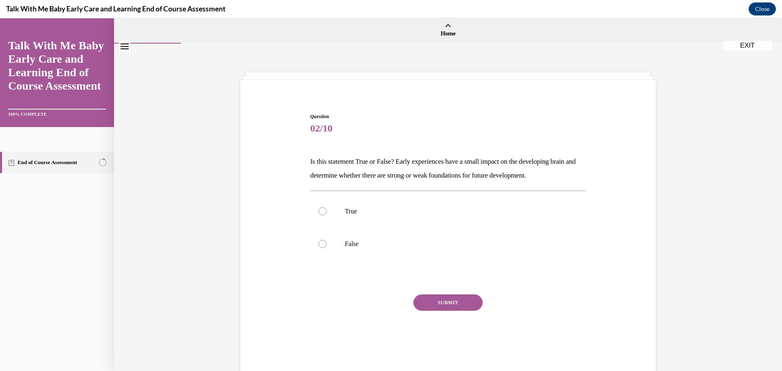
scroll to position [0, 0]
click at [372, 196] on label "True" at bounding box center [448, 211] width 276 height 33
click at [327, 208] on input "True" at bounding box center [322, 212] width 8 height 8
radio input "true"
click at [437, 295] on button "SUBMIT" at bounding box center [447, 303] width 69 height 16
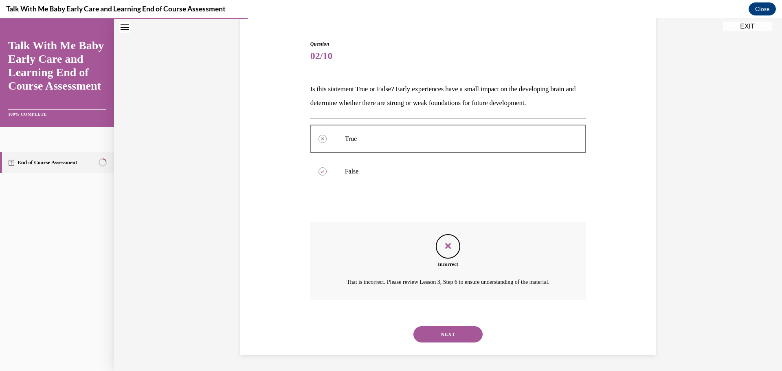
scroll to position [83, 0]
click at [447, 325] on div "NEXT" at bounding box center [448, 334] width 276 height 33
click at [433, 331] on button "NEXT" at bounding box center [447, 334] width 69 height 16
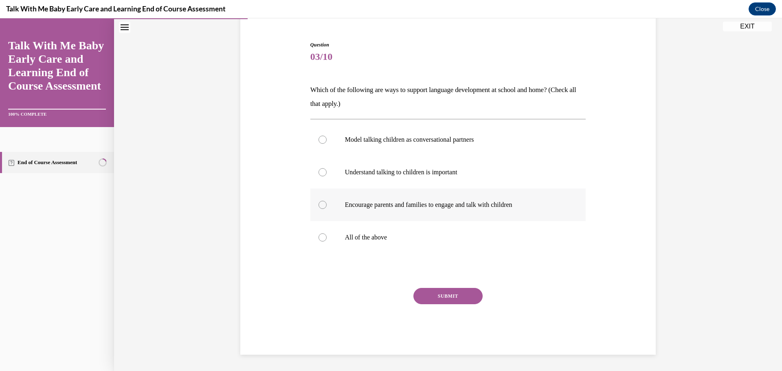
scroll to position [32, 0]
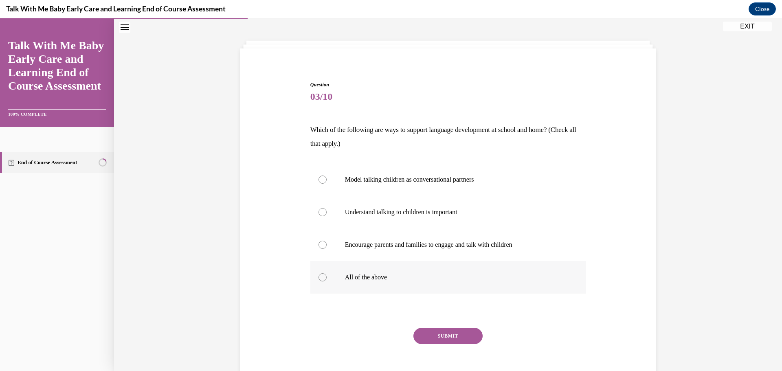
click at [391, 272] on label "All of the above" at bounding box center [448, 277] width 276 height 33
click at [327, 273] on input "All of the above" at bounding box center [322, 277] width 8 height 8
radio input "true"
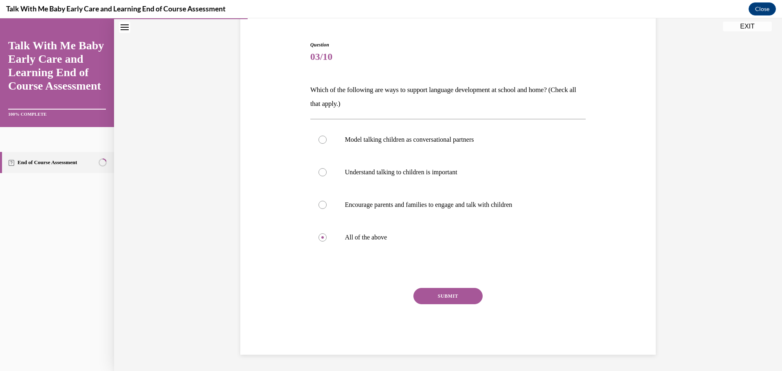
click at [415, 300] on button "SUBMIT" at bounding box center [447, 296] width 69 height 16
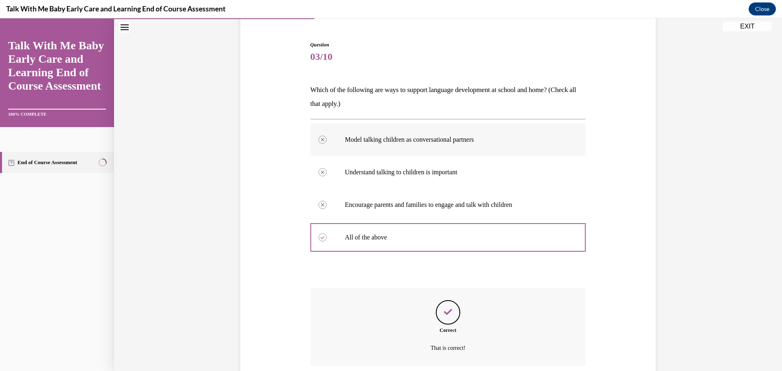
scroll to position [138, 0]
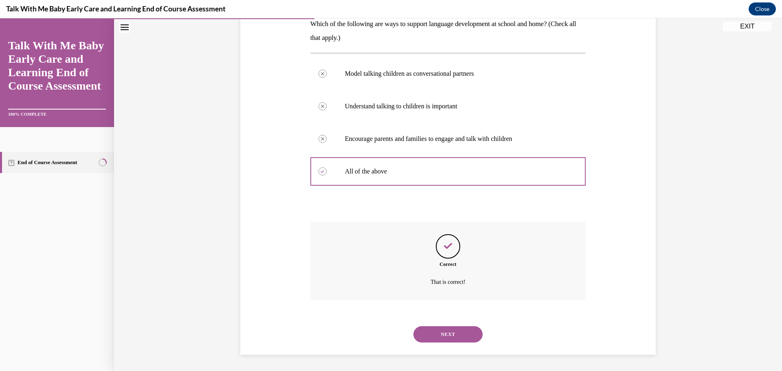
click at [454, 342] on button "NEXT" at bounding box center [447, 334] width 69 height 16
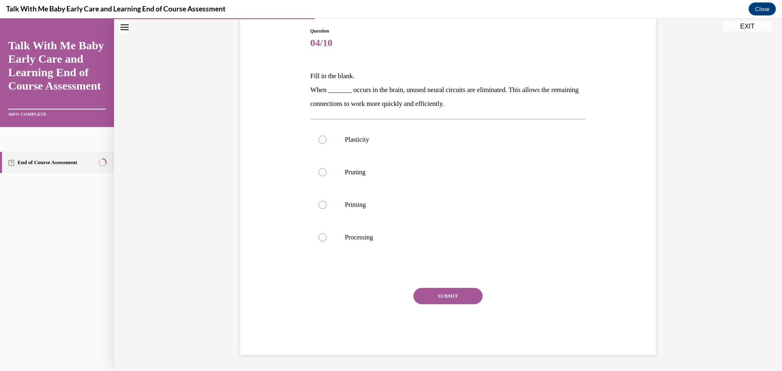
scroll to position [86, 0]
click at [386, 173] on p "Pruning" at bounding box center [455, 172] width 221 height 8
click at [327, 173] on input "Pruning" at bounding box center [322, 172] width 8 height 8
radio input "true"
click at [445, 300] on button "SUBMIT" at bounding box center [447, 296] width 69 height 16
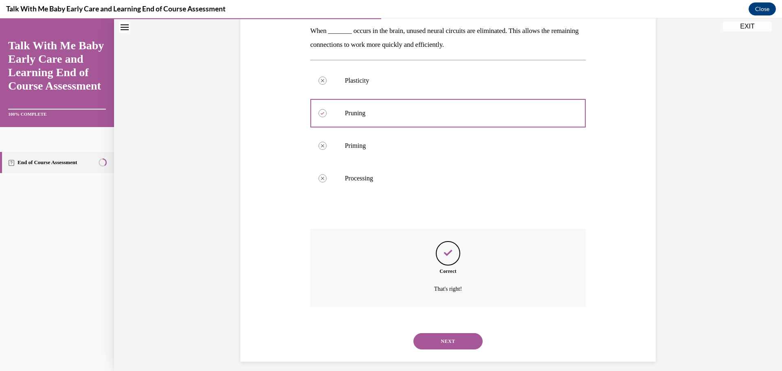
scroll to position [152, 0]
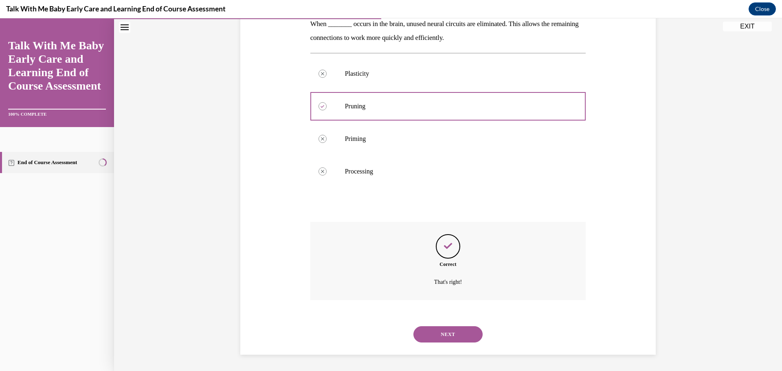
click at [470, 338] on button "NEXT" at bounding box center [447, 334] width 69 height 16
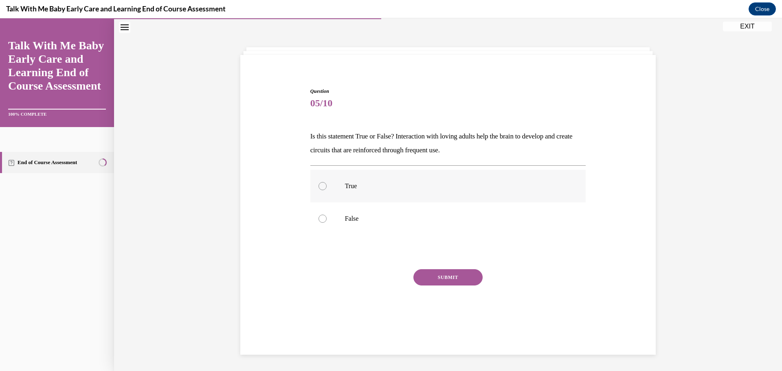
click at [380, 188] on p "True" at bounding box center [455, 186] width 221 height 8
click at [327, 188] on input "True" at bounding box center [322, 186] width 8 height 8
radio input "true"
click at [465, 270] on button "SUBMIT" at bounding box center [447, 277] width 69 height 16
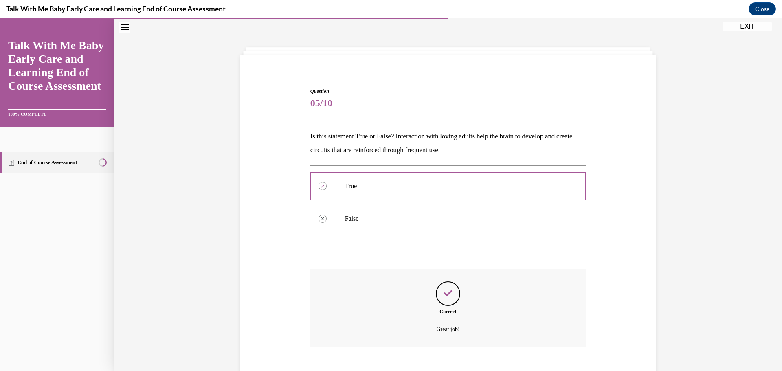
scroll to position [73, 0]
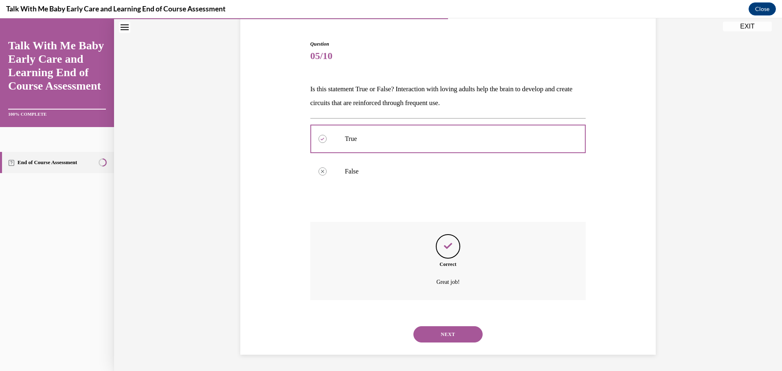
click at [431, 335] on button "NEXT" at bounding box center [447, 334] width 69 height 16
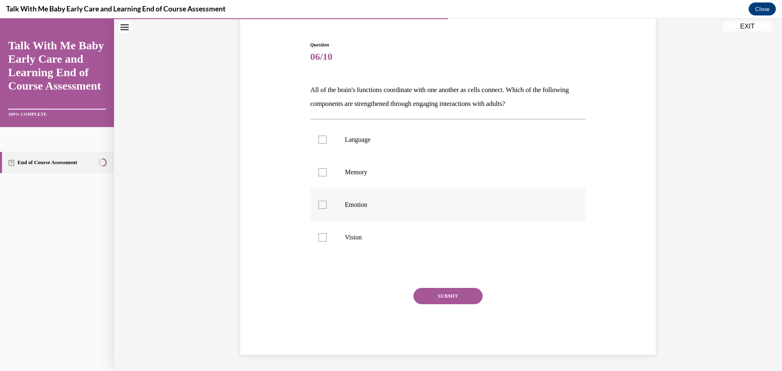
scroll to position [42, 0]
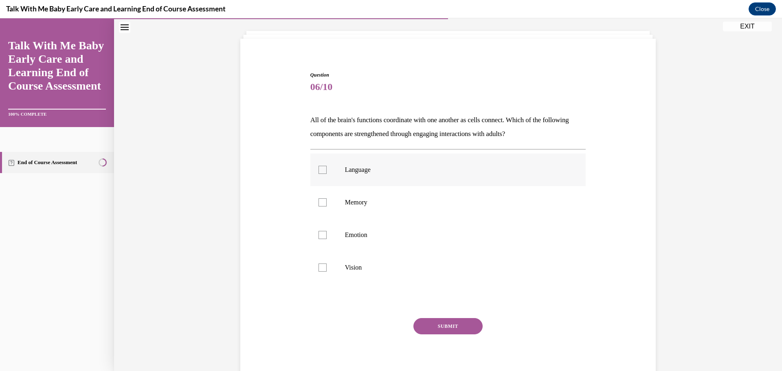
click at [378, 177] on label "Language" at bounding box center [448, 170] width 276 height 33
click at [327, 174] on input "Language" at bounding box center [322, 170] width 8 height 8
checkbox input "true"
click at [369, 217] on label "Memory" at bounding box center [448, 202] width 276 height 33
click at [327, 206] on input "Memory" at bounding box center [322, 202] width 8 height 8
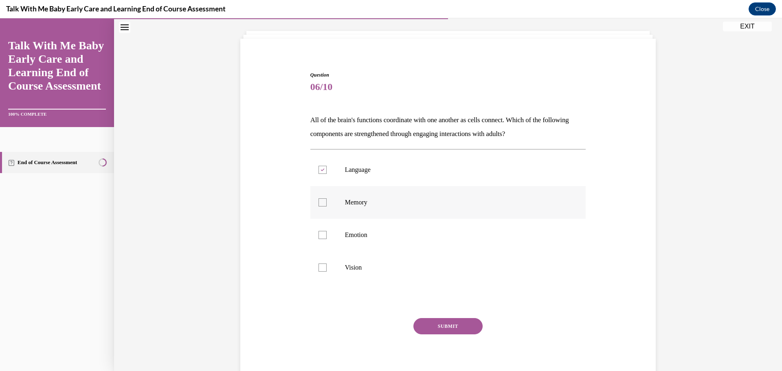
checkbox input "true"
click at [351, 268] on p "Vision" at bounding box center [455, 267] width 221 height 8
click at [327, 268] on input "Vision" at bounding box center [322, 267] width 8 height 8
checkbox input "true"
click at [460, 335] on div "SUBMIT" at bounding box center [448, 338] width 276 height 41
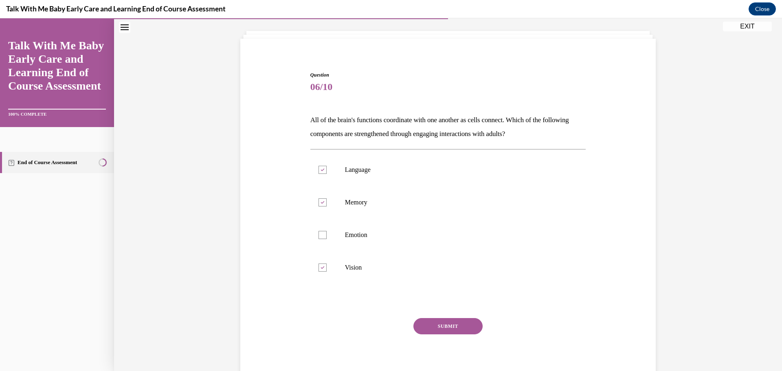
click at [455, 329] on button "SUBMIT" at bounding box center [447, 326] width 69 height 16
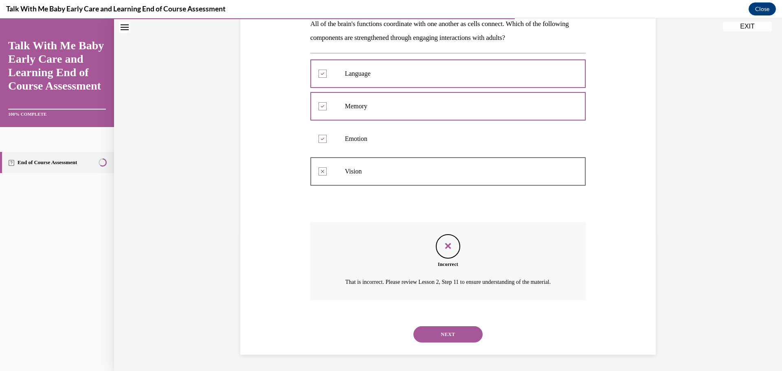
scroll to position [148, 0]
click at [439, 327] on button "NEXT" at bounding box center [447, 334] width 69 height 16
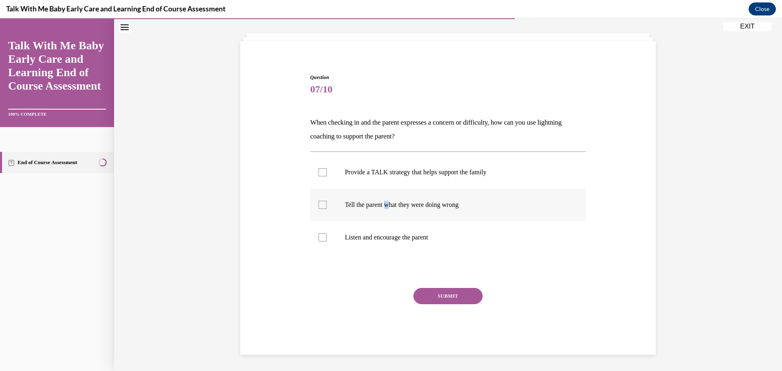
drag, startPoint x: 385, startPoint y: 214, endPoint x: 404, endPoint y: 204, distance: 21.9
click at [387, 214] on label "Tell the parent what they were doing wrong" at bounding box center [448, 205] width 276 height 33
click at [417, 183] on label "Provide a TALK strategy that helps support the family" at bounding box center [448, 172] width 276 height 33
click at [327, 176] on input "Provide a TALK strategy that helps support the family" at bounding box center [322, 172] width 8 height 8
checkbox input "true"
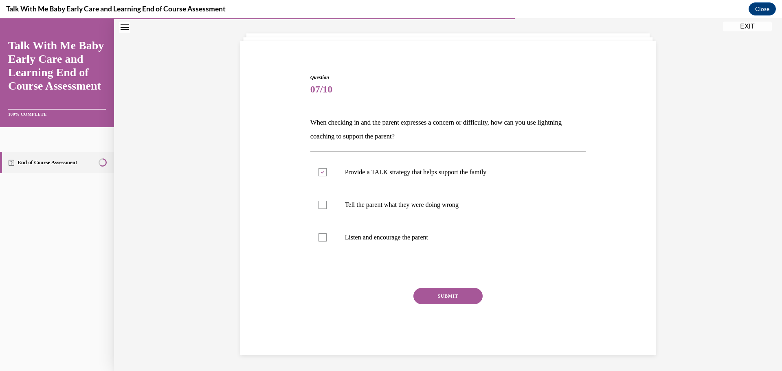
click at [444, 291] on button "SUBMIT" at bounding box center [447, 296] width 69 height 16
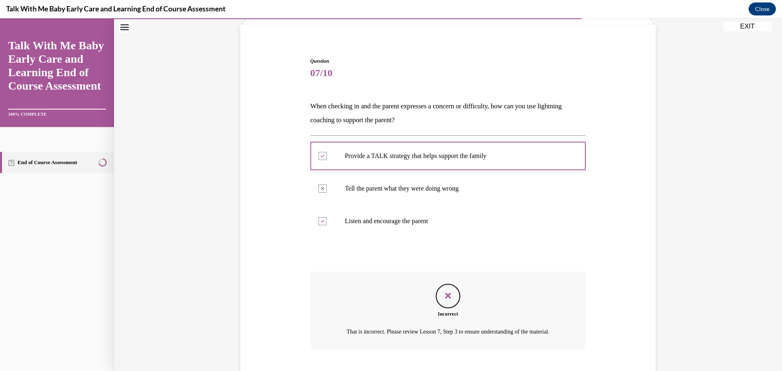
scroll to position [115, 0]
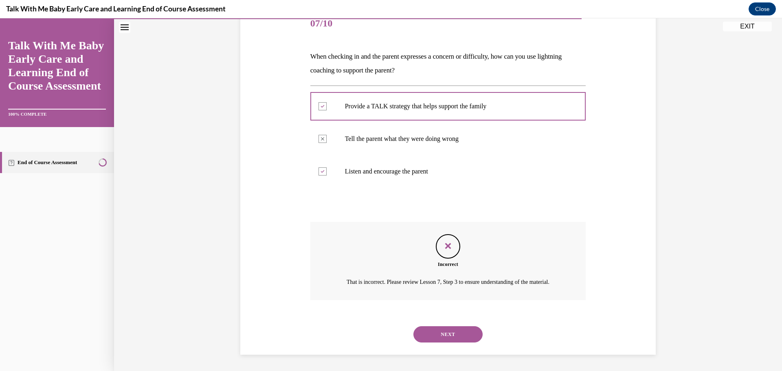
click at [470, 335] on button "NEXT" at bounding box center [447, 334] width 69 height 16
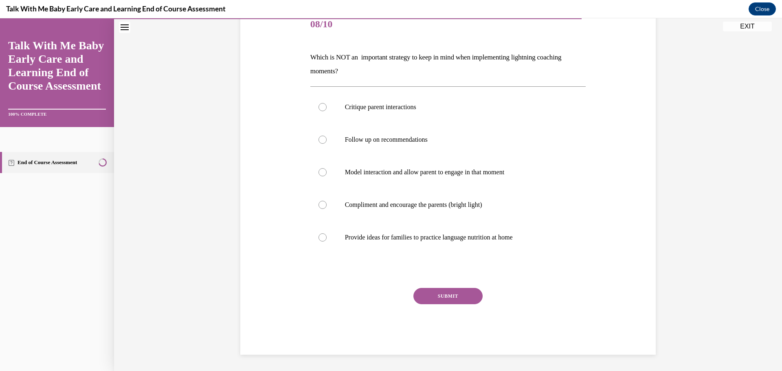
scroll to position [91, 0]
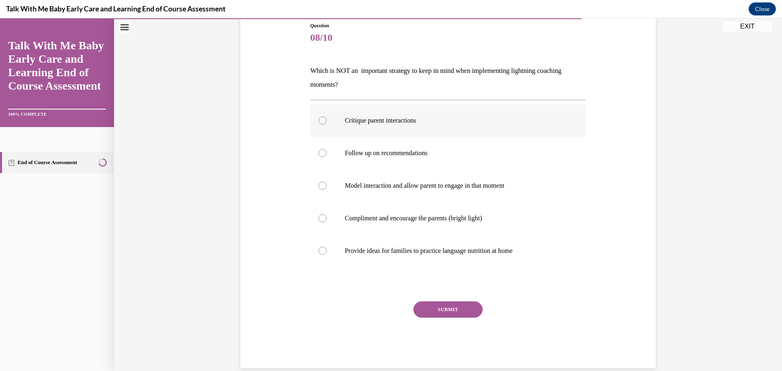
click at [338, 125] on label "Critique parent interactions" at bounding box center [448, 120] width 276 height 33
click at [327, 125] on input "Critique parent interactions" at bounding box center [322, 120] width 8 height 8
radio input "true"
click at [440, 318] on div "SUBMIT" at bounding box center [448, 321] width 276 height 41
click at [439, 307] on button "SUBMIT" at bounding box center [447, 309] width 69 height 16
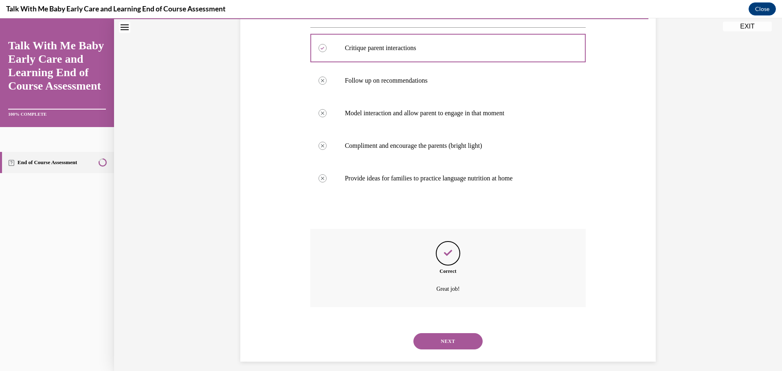
scroll to position [171, 0]
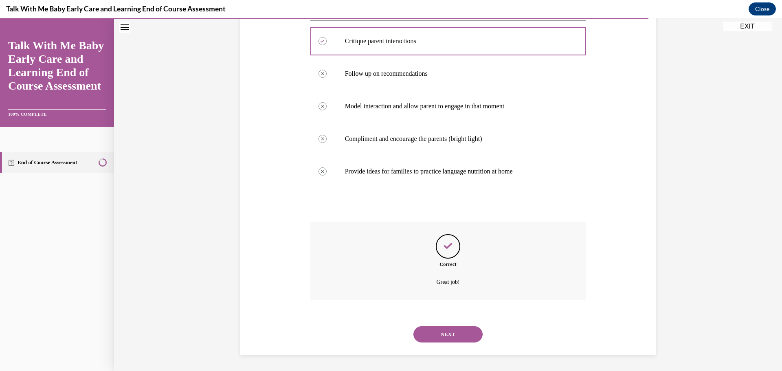
click at [451, 329] on button "NEXT" at bounding box center [447, 334] width 69 height 16
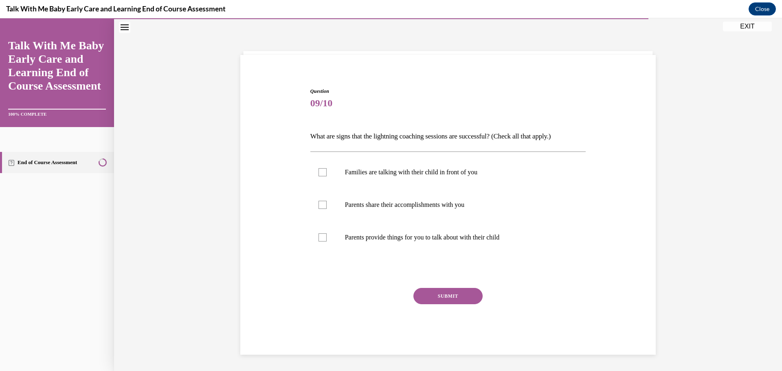
scroll to position [26, 0]
click at [318, 172] on div at bounding box center [322, 172] width 8 height 8
click at [318, 172] on input "Families are talking with their child in front of you" at bounding box center [322, 172] width 8 height 8
checkbox input "true"
click at [327, 207] on label "Parents share their accomplishments with you" at bounding box center [448, 205] width 276 height 33
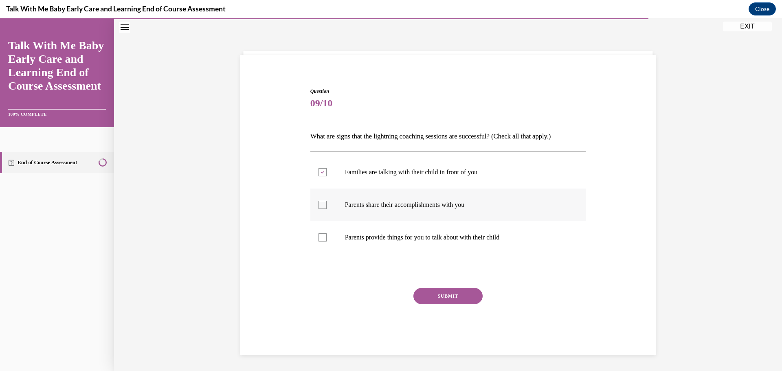
click at [327, 207] on input "Parents share their accomplishments with you" at bounding box center [322, 205] width 8 height 8
checkbox input "true"
click at [338, 246] on label "Parents provide things for you to talk about with their child" at bounding box center [448, 237] width 276 height 33
click at [327, 241] on input "Parents provide things for you to talk about with their child" at bounding box center [322, 237] width 8 height 8
checkbox input "true"
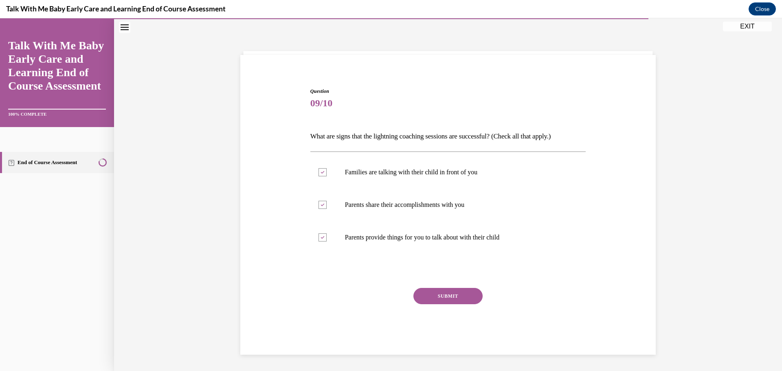
click at [431, 292] on button "SUBMIT" at bounding box center [447, 296] width 69 height 16
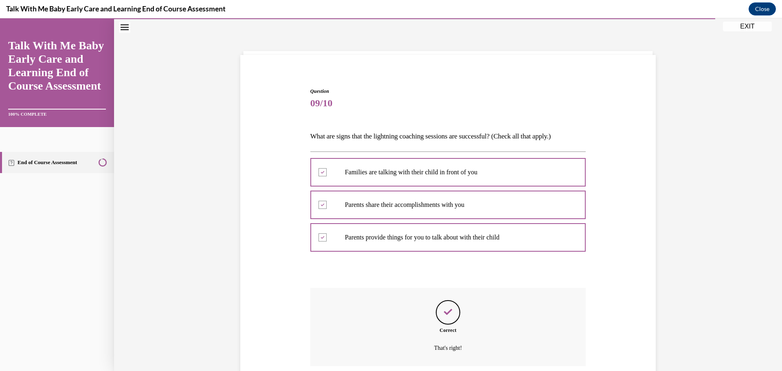
scroll to position [92, 0]
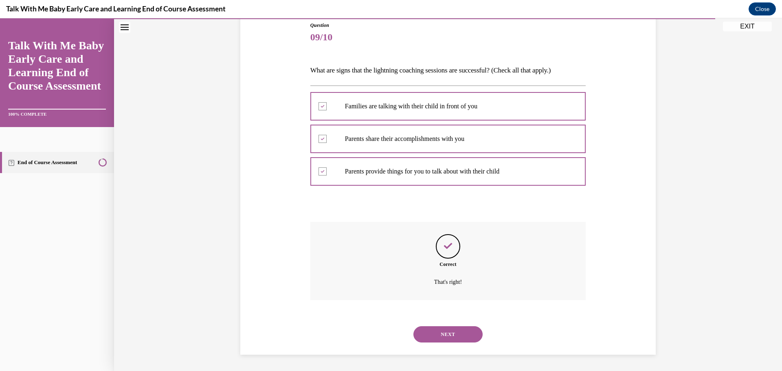
click at [445, 348] on div "NEXT" at bounding box center [448, 334] width 276 height 33
click at [443, 332] on button "NEXT" at bounding box center [447, 334] width 69 height 16
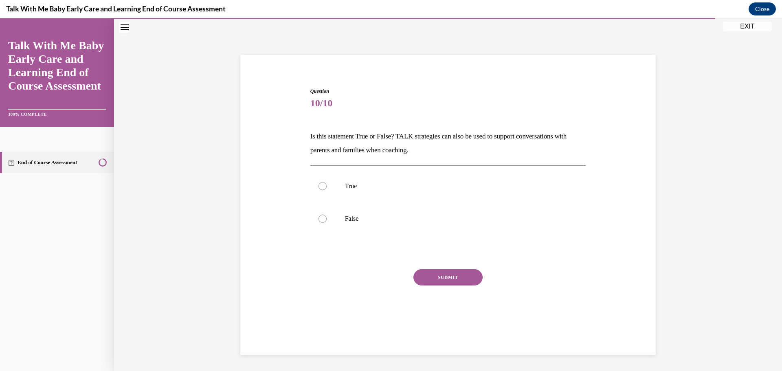
scroll to position [26, 0]
click at [365, 221] on p "False" at bounding box center [455, 219] width 221 height 8
click at [327, 221] on input "False" at bounding box center [322, 219] width 8 height 8
radio input "true"
click at [450, 283] on div "SUBMIT" at bounding box center [448, 289] width 276 height 41
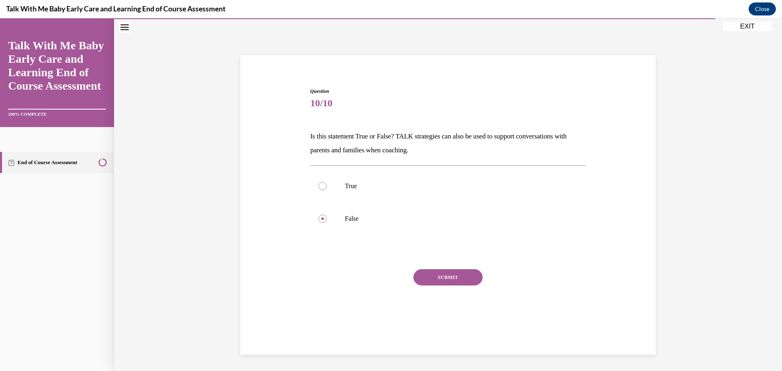
click at [433, 267] on div "Question 10/10 Is this statement True or False? TALK strategies can also be use…" at bounding box center [448, 212] width 276 height 248
click at [435, 275] on button "SUBMIT" at bounding box center [447, 277] width 69 height 16
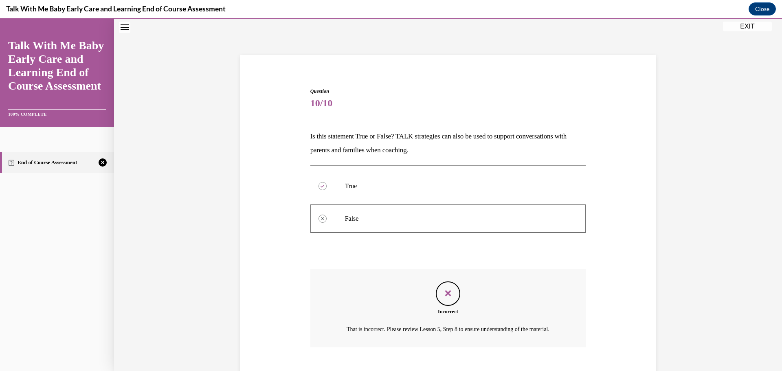
scroll to position [83, 0]
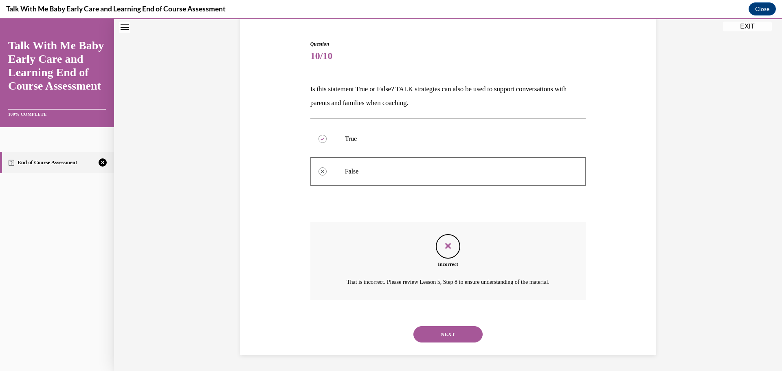
click at [435, 327] on button "NEXT" at bounding box center [447, 334] width 69 height 16
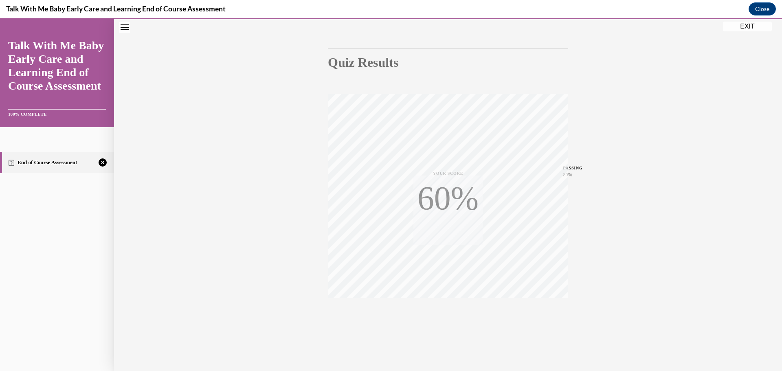
scroll to position [25, 0]
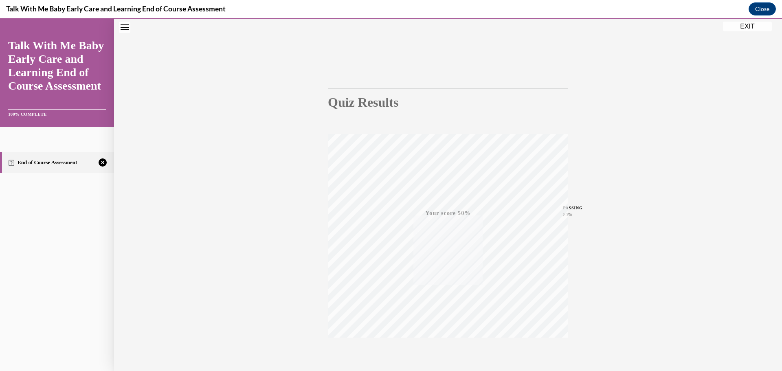
click at [144, 139] on div "Quiz Results PASSING 80% Your score 50% Failed PASSING 80% Your score Your scor…" at bounding box center [448, 215] width 668 height 392
click at [443, 316] on div "TAKE AGAIN" at bounding box center [448, 316] width 29 height 19
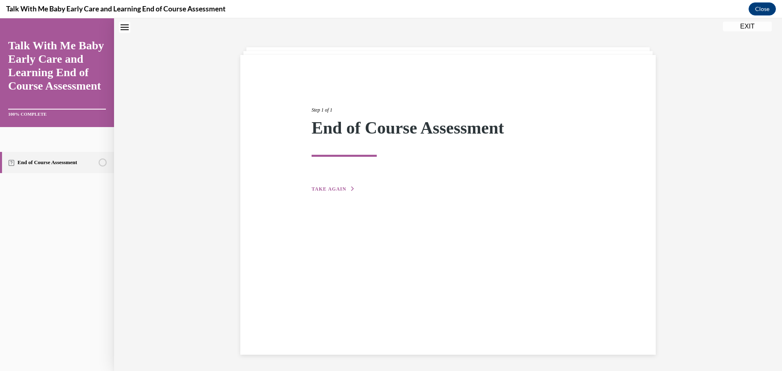
click at [325, 191] on button "TAKE AGAIN" at bounding box center [334, 188] width 44 height 7
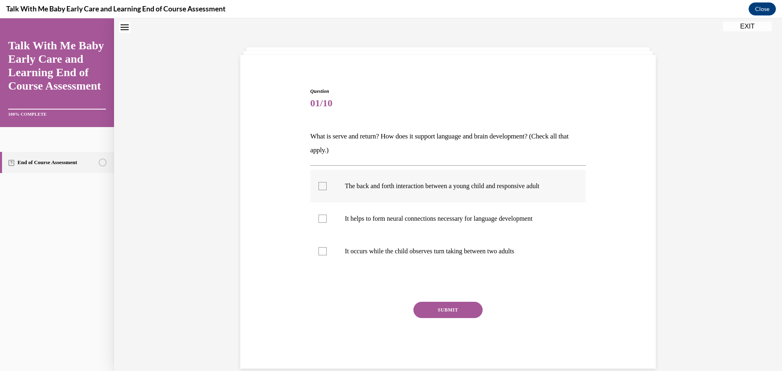
click at [459, 201] on label "The back and forth interaction between a young child and responsive adult" at bounding box center [448, 186] width 276 height 33
click at [327, 190] on input "The back and forth interaction between a young child and responsive adult" at bounding box center [322, 186] width 8 height 8
checkbox input "true"
drag, startPoint x: 474, startPoint y: 225, endPoint x: 470, endPoint y: 217, distance: 9.8
click at [470, 217] on label "It helps to form neural connections necessary for language development" at bounding box center [448, 218] width 276 height 33
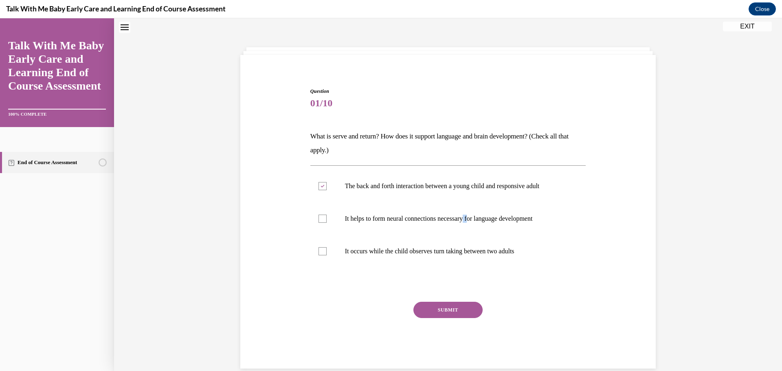
click at [465, 314] on button "SUBMIT" at bounding box center [447, 310] width 69 height 16
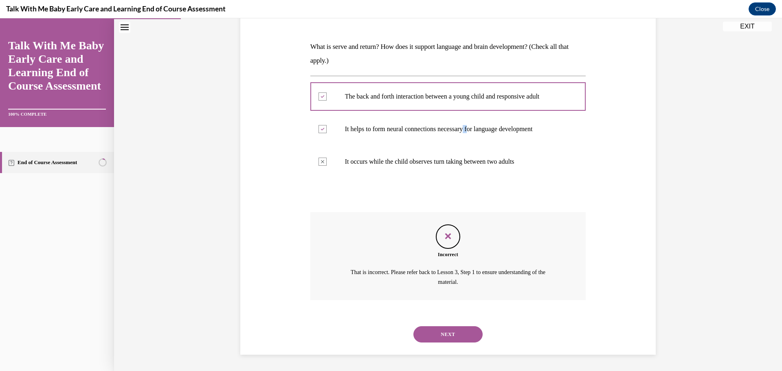
click at [443, 329] on button "NEXT" at bounding box center [447, 334] width 69 height 16
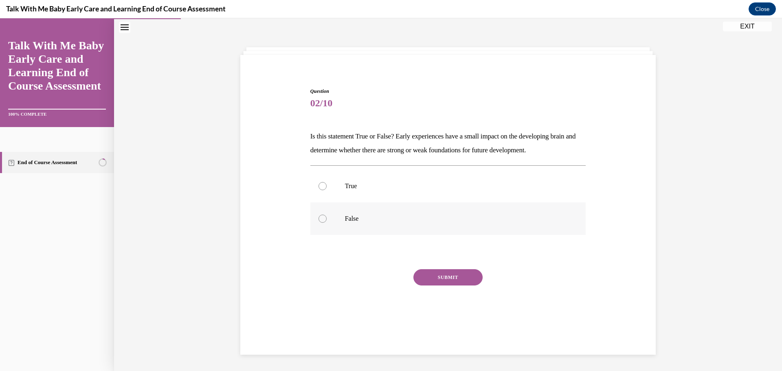
click at [395, 218] on p "False" at bounding box center [455, 219] width 221 height 8
click at [327, 218] on input "False" at bounding box center [322, 219] width 8 height 8
radio input "true"
click at [464, 279] on button "SUBMIT" at bounding box center [447, 277] width 69 height 16
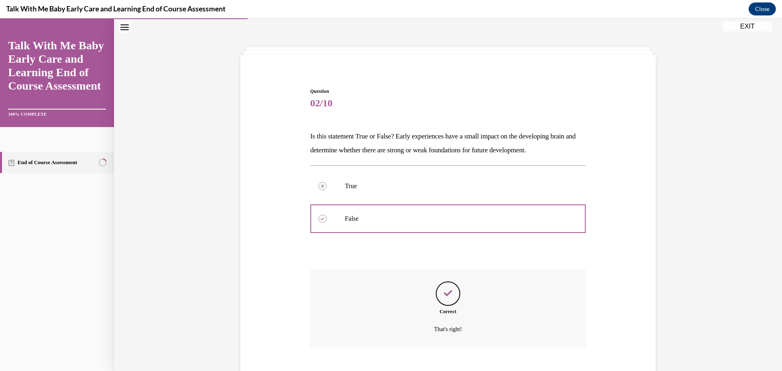
scroll to position [73, 0]
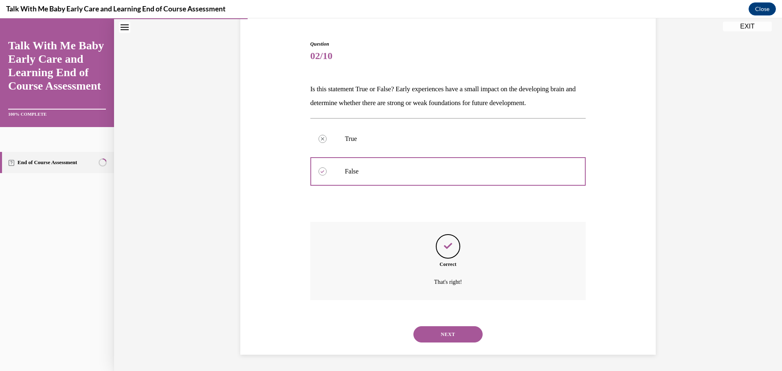
click at [446, 336] on button "NEXT" at bounding box center [447, 334] width 69 height 16
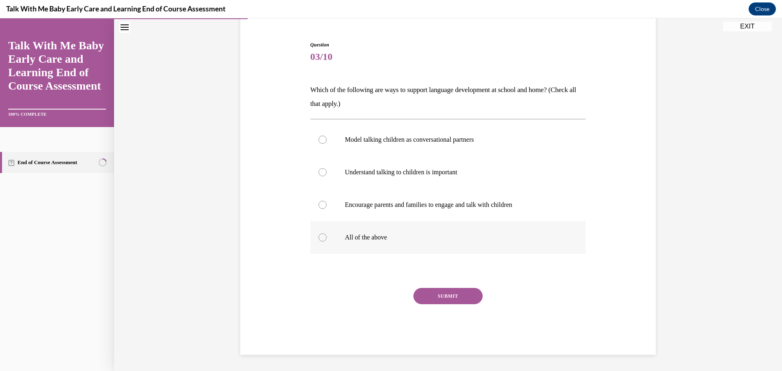
scroll to position [42, 0]
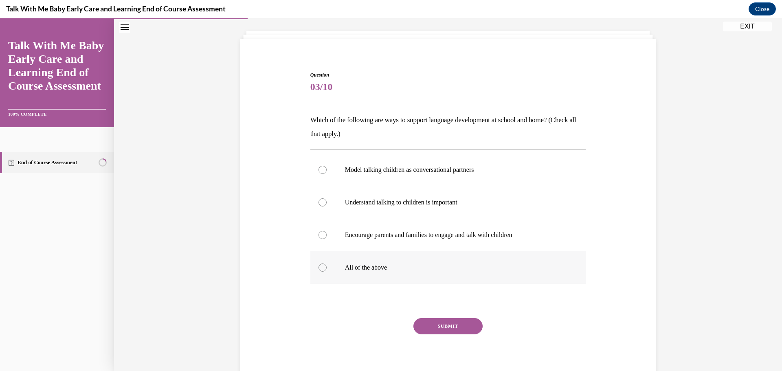
click at [385, 262] on label "All of the above" at bounding box center [448, 267] width 276 height 33
click at [327, 263] on input "All of the above" at bounding box center [322, 267] width 8 height 8
radio input "true"
click at [442, 319] on button "SUBMIT" at bounding box center [447, 326] width 69 height 16
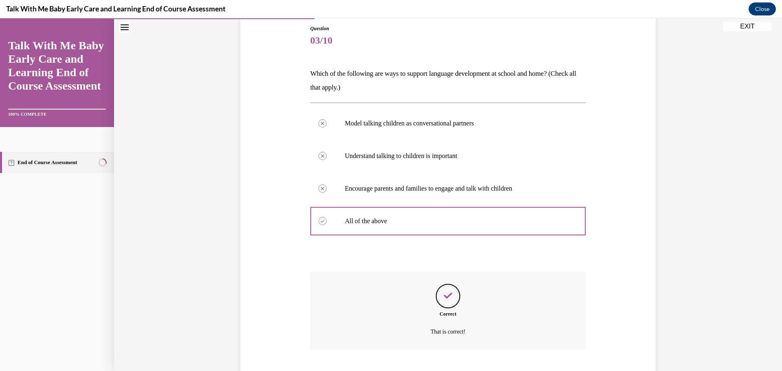
scroll to position [138, 0]
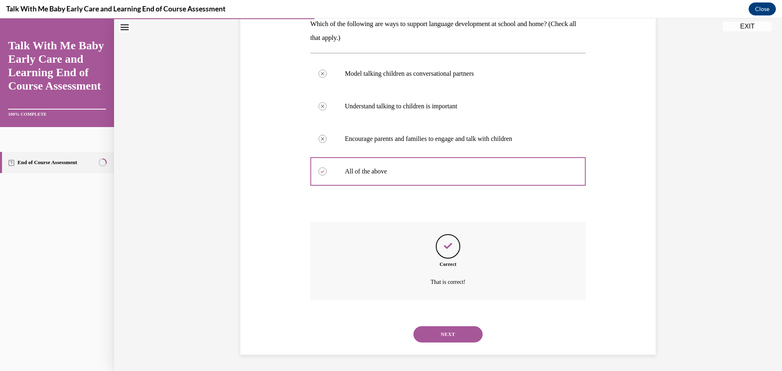
click at [454, 336] on button "NEXT" at bounding box center [447, 334] width 69 height 16
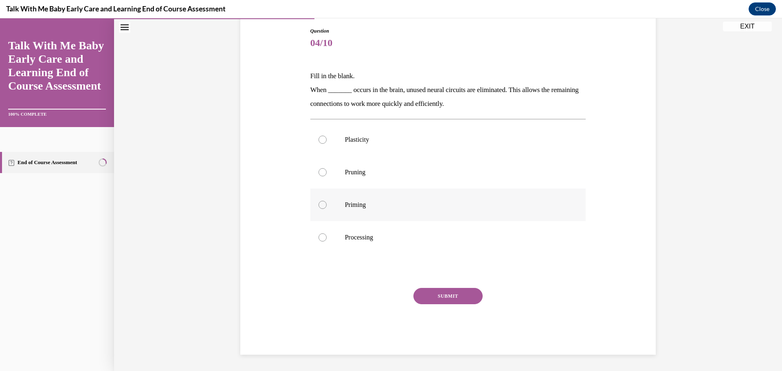
drag, startPoint x: 373, startPoint y: 164, endPoint x: 400, endPoint y: 209, distance: 53.0
click at [377, 171] on label "Pruning" at bounding box center [448, 172] width 276 height 33
click at [327, 171] on input "Pruning" at bounding box center [322, 172] width 8 height 8
radio input "true"
click at [462, 294] on button "SUBMIT" at bounding box center [447, 296] width 69 height 16
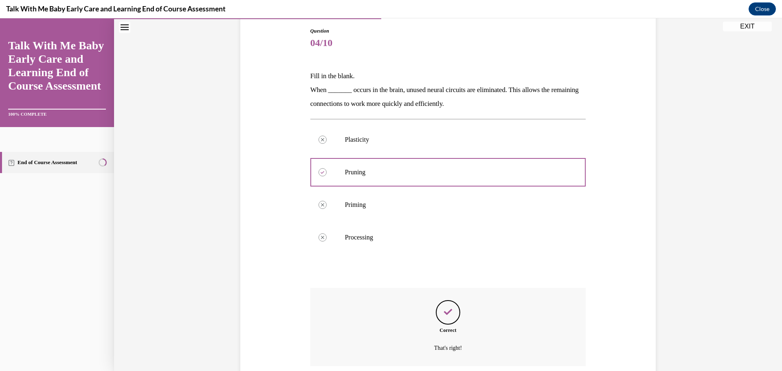
scroll to position [152, 0]
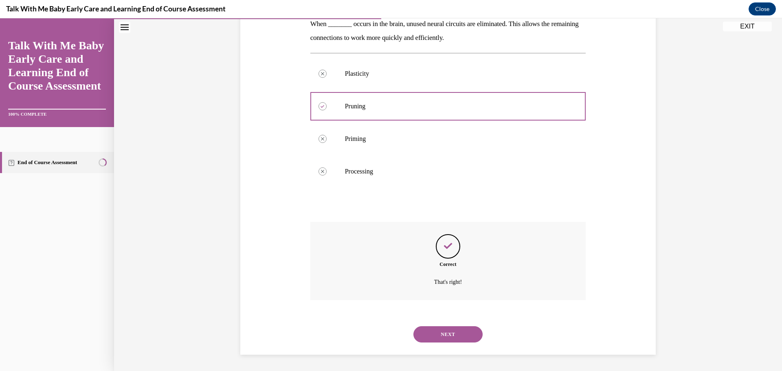
drag, startPoint x: 472, startPoint y: 358, endPoint x: 463, endPoint y: 342, distance: 18.2
click at [470, 352] on div "Question 04/10 Fill in the blank. When _______ occurs in the brain, unused neur…" at bounding box center [448, 131] width 668 height 479
click at [449, 325] on div "NEXT" at bounding box center [448, 334] width 276 height 33
click at [449, 338] on button "NEXT" at bounding box center [447, 334] width 69 height 16
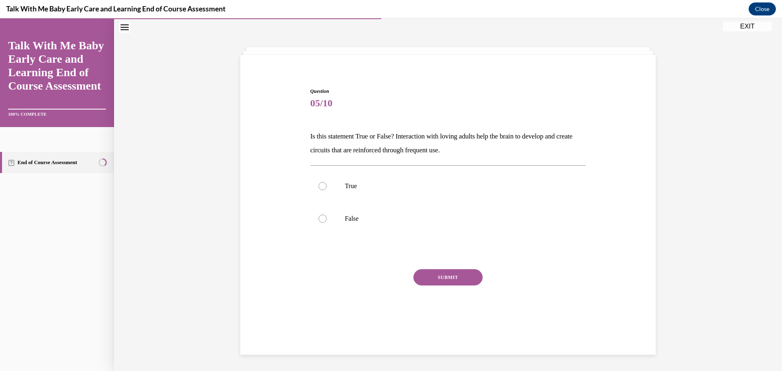
scroll to position [26, 0]
click at [325, 188] on label "True" at bounding box center [448, 186] width 276 height 33
click at [325, 188] on input "True" at bounding box center [322, 186] width 8 height 8
radio input "true"
click at [466, 279] on button "SUBMIT" at bounding box center [447, 277] width 69 height 16
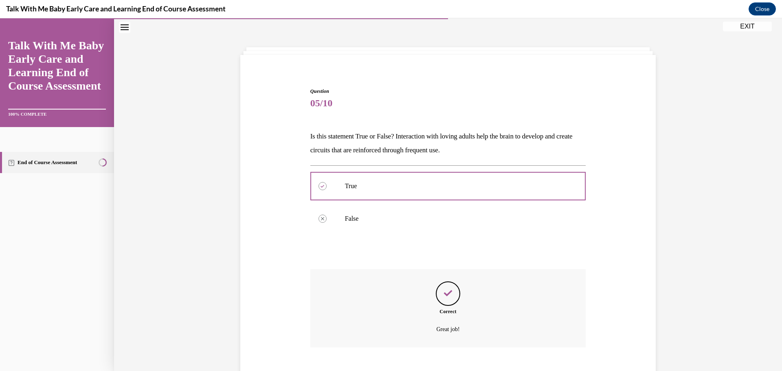
scroll to position [73, 0]
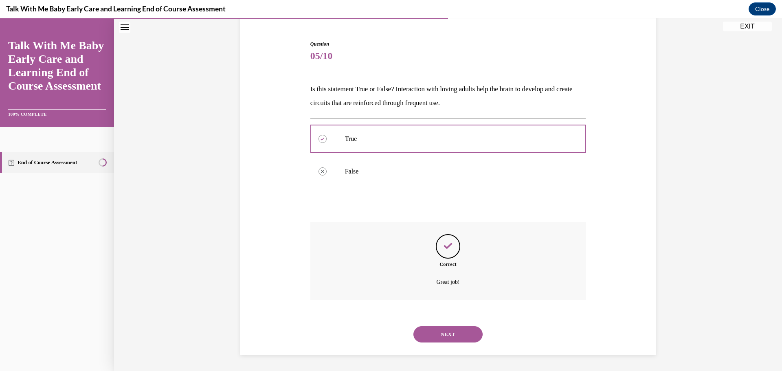
click at [444, 337] on button "NEXT" at bounding box center [447, 334] width 69 height 16
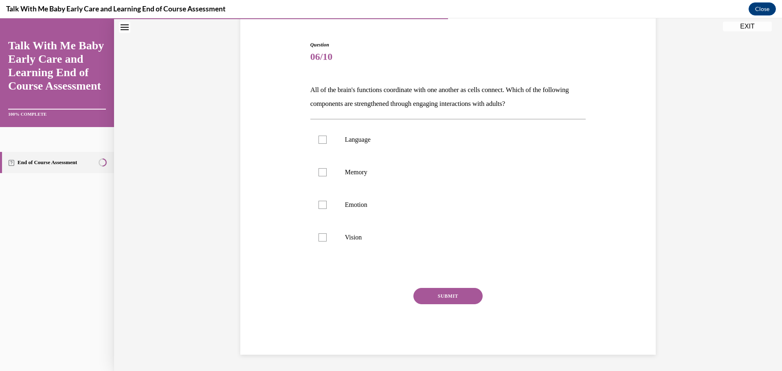
scroll to position [42, 0]
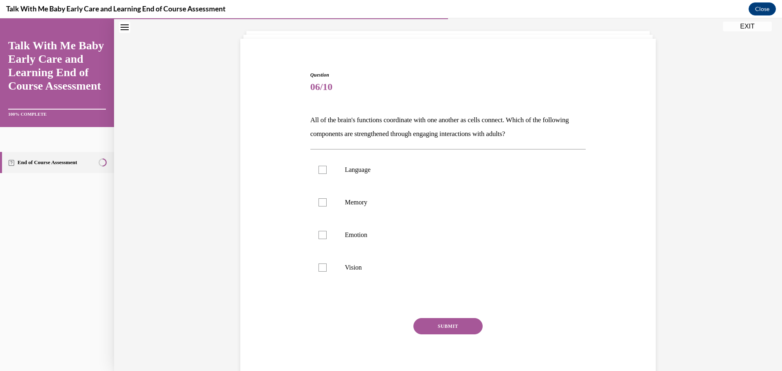
click at [366, 132] on p "All of the brain's functions coordinate with one another as cells connect. Whic…" at bounding box center [448, 127] width 276 height 28
click at [360, 180] on label "Language" at bounding box center [448, 170] width 276 height 33
click at [327, 174] on input "Language" at bounding box center [322, 170] width 8 height 8
checkbox input "true"
click at [368, 208] on label "Memory" at bounding box center [448, 202] width 276 height 33
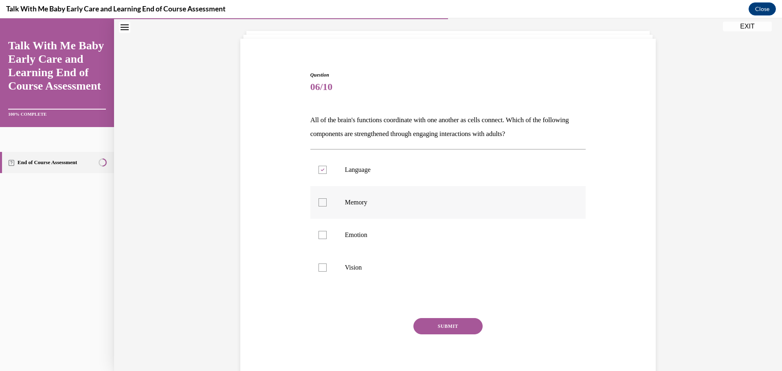
click at [327, 206] on input "Memory" at bounding box center [322, 202] width 8 height 8
checkbox input "true"
click at [353, 233] on p "Emotion" at bounding box center [455, 235] width 221 height 8
click at [327, 233] on input "Emotion" at bounding box center [322, 235] width 8 height 8
checkbox input "true"
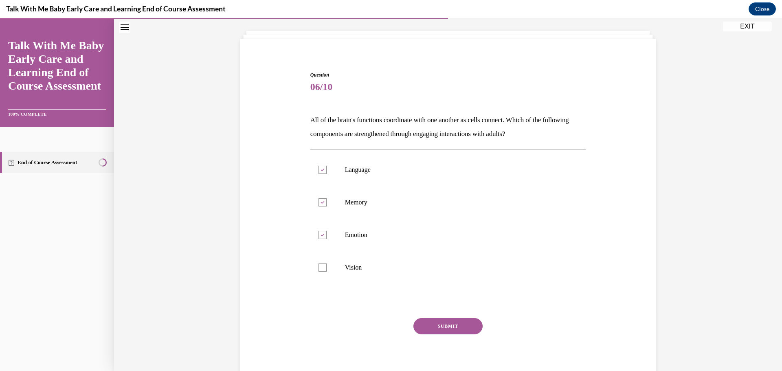
click at [443, 320] on button "SUBMIT" at bounding box center [447, 326] width 69 height 16
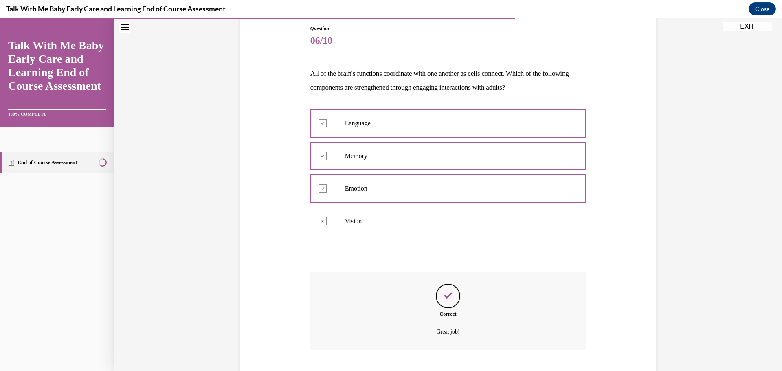
scroll to position [138, 0]
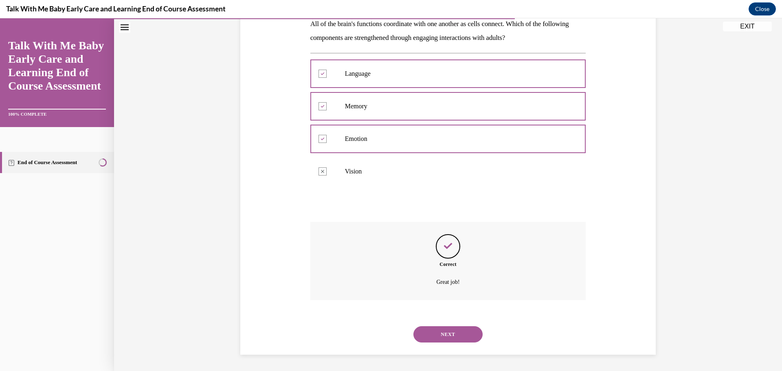
click at [457, 332] on button "NEXT" at bounding box center [447, 334] width 69 height 16
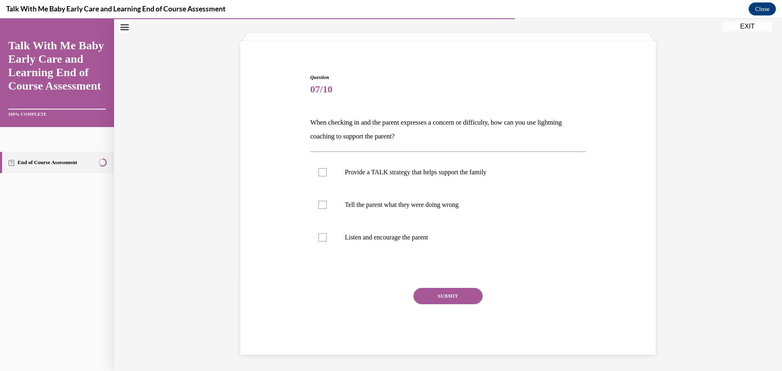
scroll to position [40, 0]
click at [387, 166] on label "Provide a TALK strategy that helps support the family" at bounding box center [448, 172] width 276 height 33
click at [327, 168] on input "Provide a TALK strategy that helps support the family" at bounding box center [322, 172] width 8 height 8
checkbox input "true"
drag, startPoint x: 394, startPoint y: 238, endPoint x: 430, endPoint y: 257, distance: 41.0
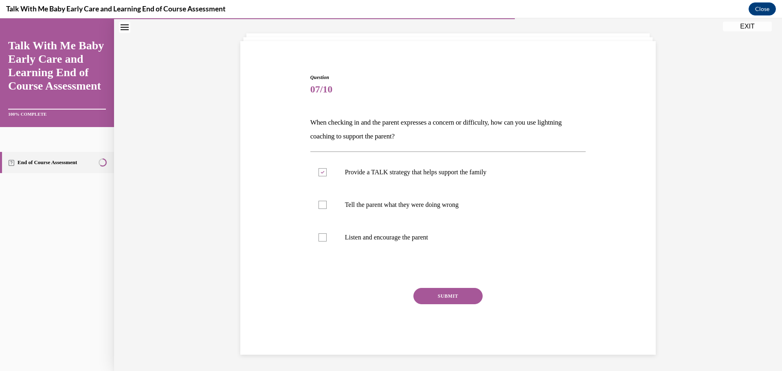
click at [394, 237] on p "Listen and encourage the parent" at bounding box center [455, 237] width 221 height 8
click at [327, 237] on input "Listen and encourage the parent" at bounding box center [322, 237] width 8 height 8
checkbox input "true"
click at [445, 308] on div "SUBMIT" at bounding box center [448, 308] width 276 height 41
click at [467, 295] on button "SUBMIT" at bounding box center [447, 296] width 69 height 16
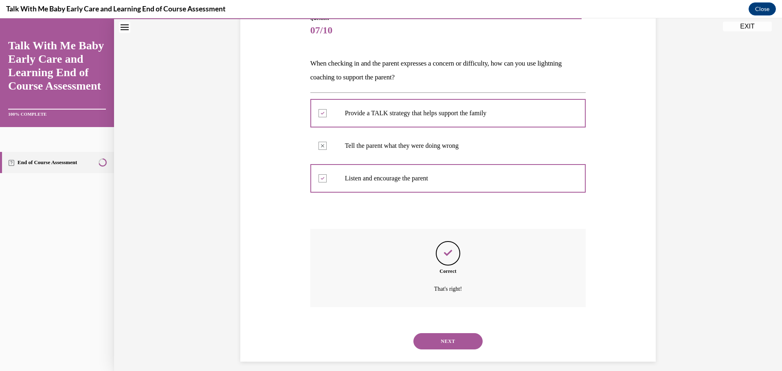
scroll to position [105, 0]
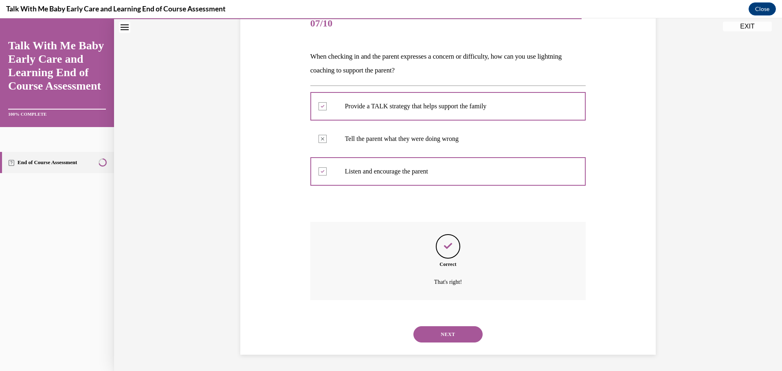
click at [448, 328] on button "NEXT" at bounding box center [447, 334] width 69 height 16
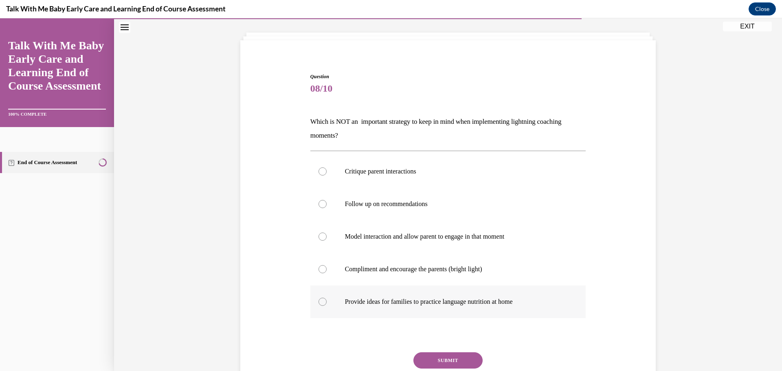
scroll to position [42, 0]
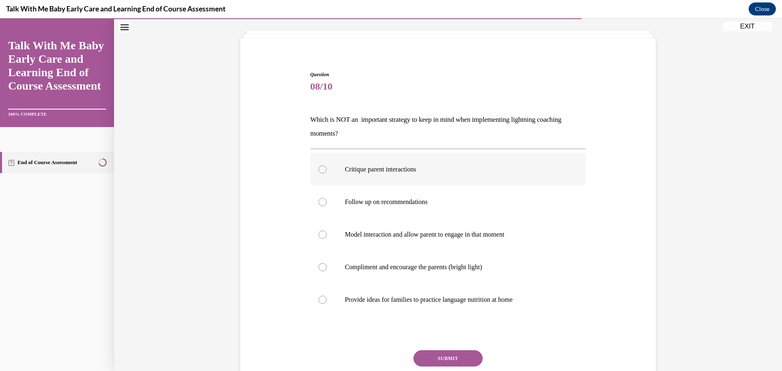
click at [400, 184] on label "Critique parent interactions" at bounding box center [448, 169] width 276 height 33
click at [327, 173] on input "Critique parent interactions" at bounding box center [322, 169] width 8 height 8
radio input "true"
click at [448, 355] on button "SUBMIT" at bounding box center [447, 358] width 69 height 16
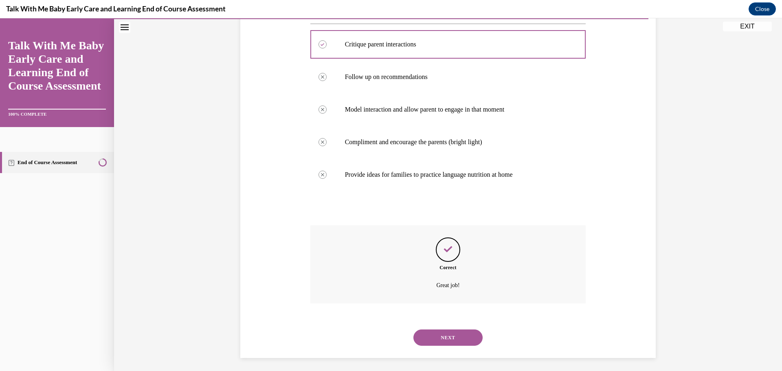
scroll to position [171, 0]
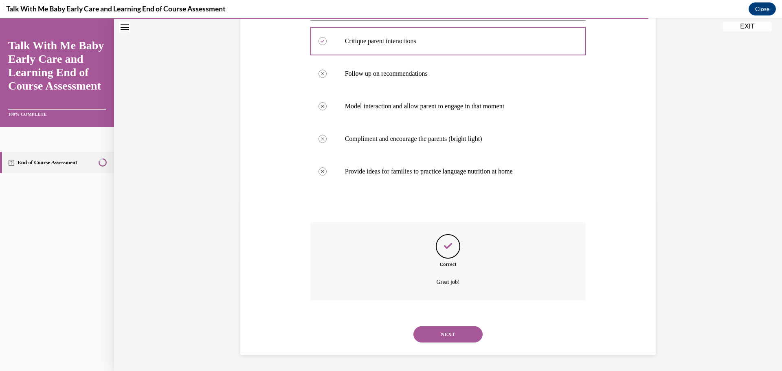
click at [467, 334] on button "NEXT" at bounding box center [447, 334] width 69 height 16
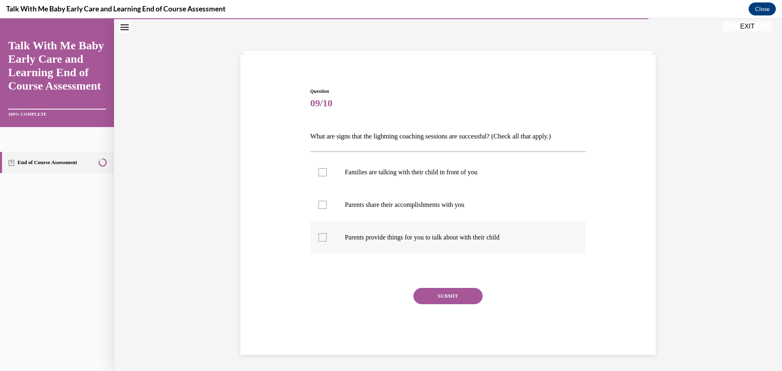
click at [336, 247] on label "Parents provide things for you to talk about with their child" at bounding box center [448, 237] width 276 height 33
click at [327, 241] on input "Parents provide things for you to talk about with their child" at bounding box center [322, 237] width 8 height 8
checkbox input "true"
click at [340, 212] on label "Parents share their accomplishments with you" at bounding box center [448, 205] width 276 height 33
click at [327, 209] on input "Parents share their accomplishments with you" at bounding box center [322, 205] width 8 height 8
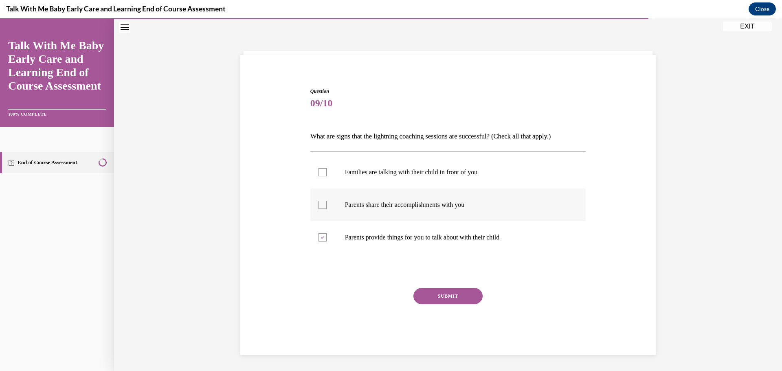
checkbox input "true"
click at [339, 162] on label "Families are talking with their child in front of you" at bounding box center [448, 172] width 276 height 33
click at [327, 168] on input "Families are talking with their child in front of you" at bounding box center [322, 172] width 8 height 8
checkbox input "true"
click at [435, 294] on button "SUBMIT" at bounding box center [447, 296] width 69 height 16
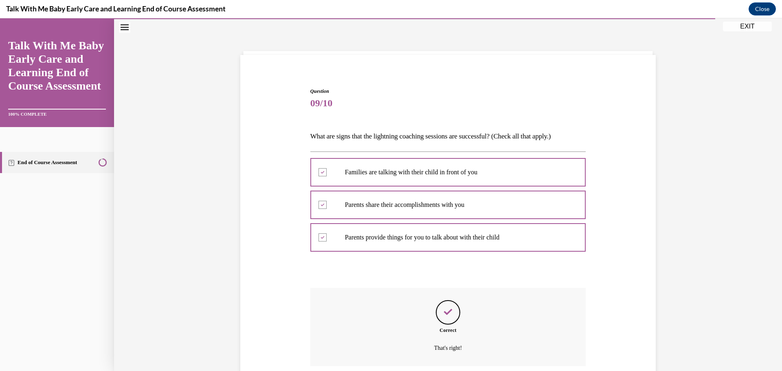
scroll to position [92, 0]
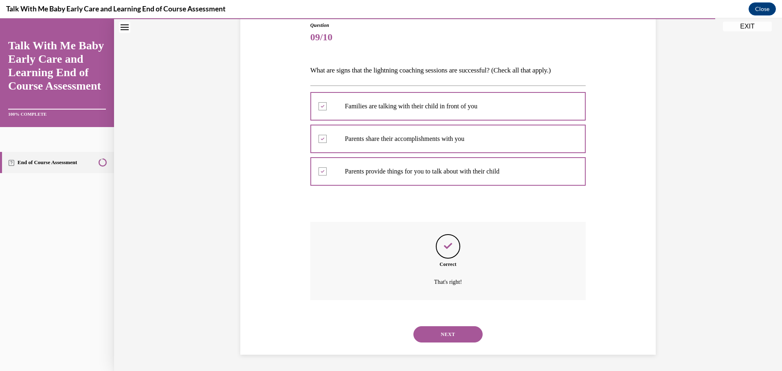
click at [453, 333] on button "NEXT" at bounding box center [447, 334] width 69 height 16
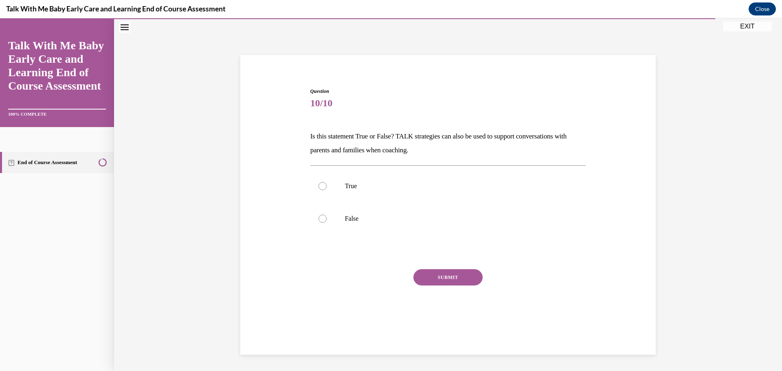
scroll to position [26, 0]
click at [360, 185] on p "True" at bounding box center [455, 186] width 221 height 8
click at [327, 185] on input "True" at bounding box center [322, 186] width 8 height 8
radio input "true"
click at [456, 277] on button "SUBMIT" at bounding box center [447, 277] width 69 height 16
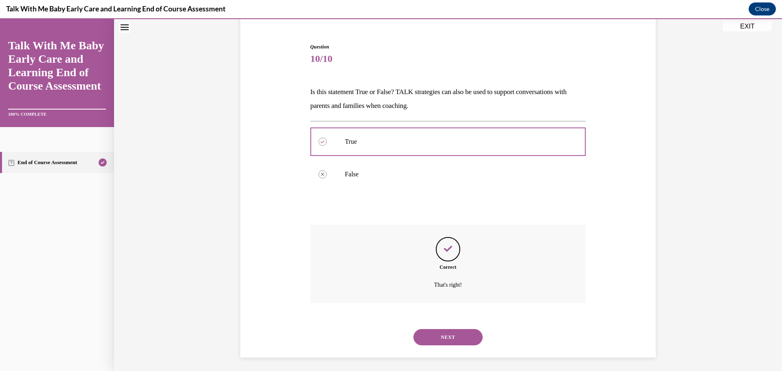
scroll to position [73, 0]
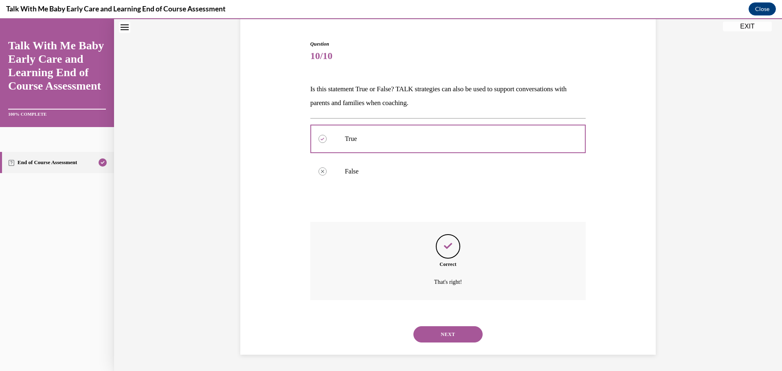
click at [455, 339] on button "NEXT" at bounding box center [447, 334] width 69 height 16
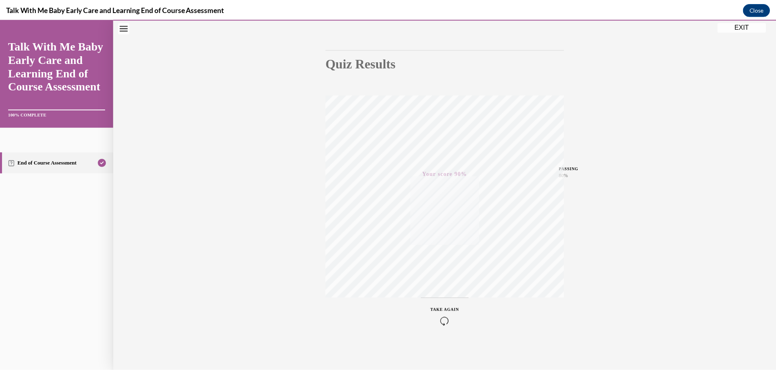
scroll to position [65, 0]
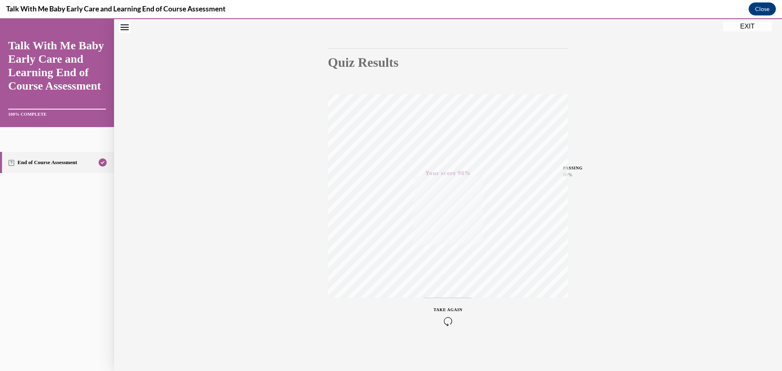
click at [755, 22] on button "EXIT" at bounding box center [747, 27] width 49 height 10
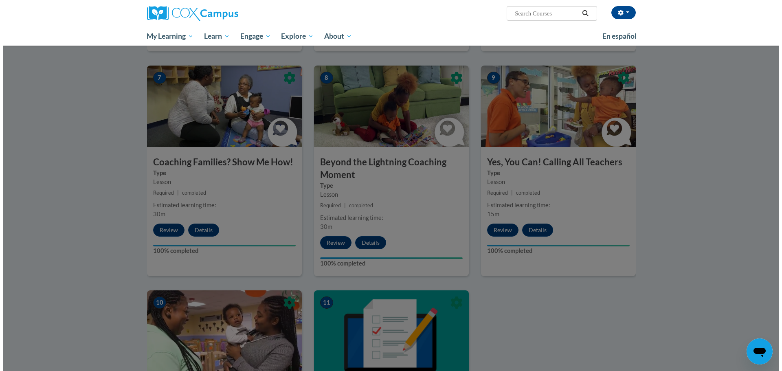
scroll to position [540, 0]
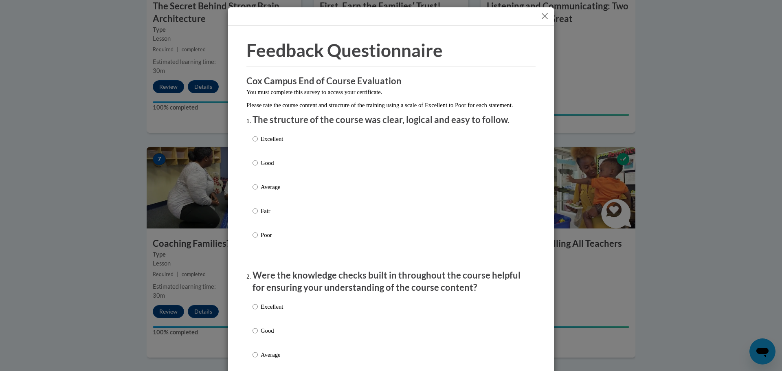
click at [268, 143] on p "Excellent" at bounding box center [272, 138] width 22 height 9
click at [258, 143] on input "Excellent" at bounding box center [254, 138] width 5 height 9
radio input "true"
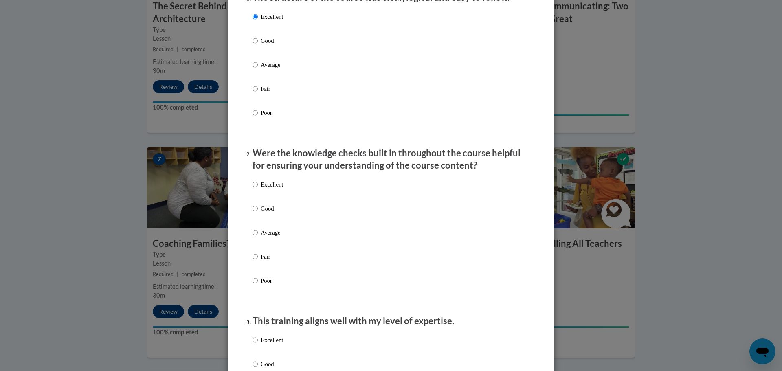
click at [263, 186] on div "Excellent Good Average Fair Poor" at bounding box center [267, 239] width 31 height 126
click at [270, 202] on label "Excellent" at bounding box center [267, 191] width 31 height 22
click at [258, 189] on input "Excellent" at bounding box center [254, 184] width 5 height 9
radio input "true"
click at [271, 202] on label "Excellent" at bounding box center [267, 191] width 31 height 22
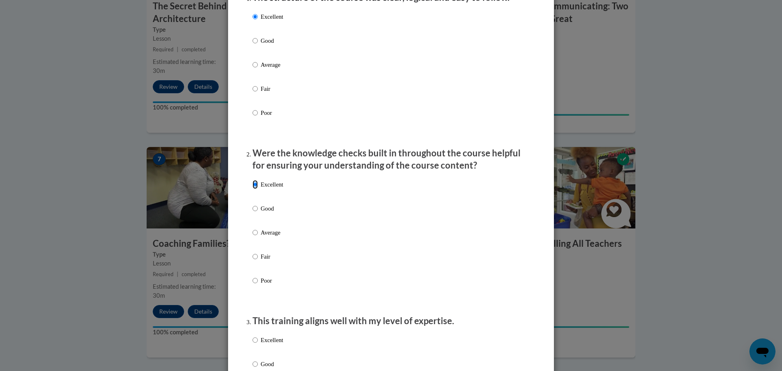
click at [258, 189] on input "Excellent" at bounding box center [254, 184] width 5 height 9
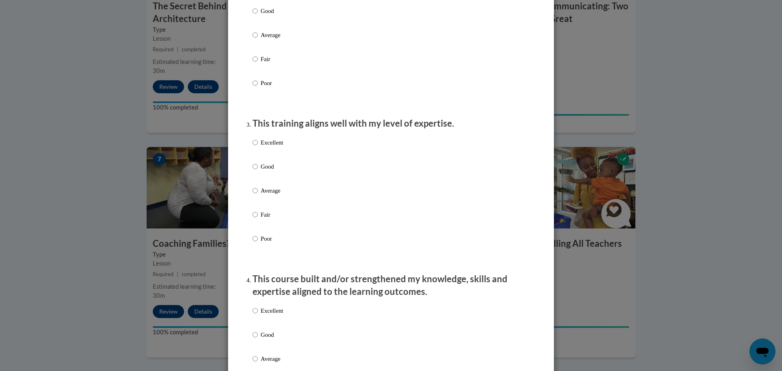
scroll to position [326, 0]
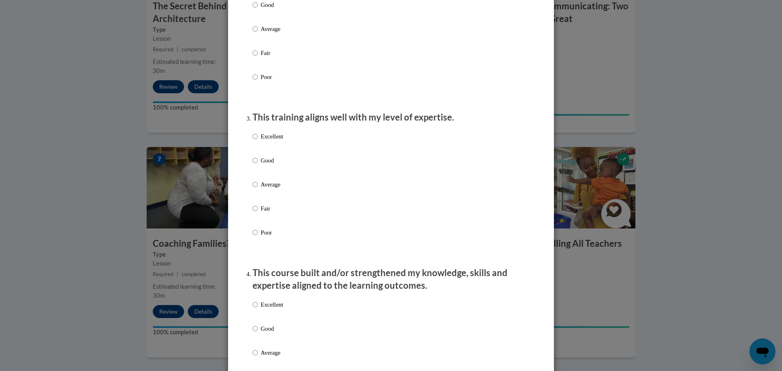
click at [268, 154] on label "Excellent" at bounding box center [267, 143] width 31 height 22
click at [258, 141] on input "Excellent" at bounding box center [254, 136] width 5 height 9
radio input "true"
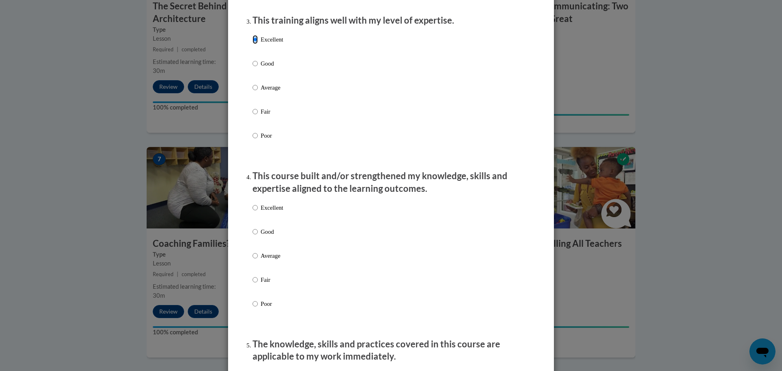
scroll to position [448, 0]
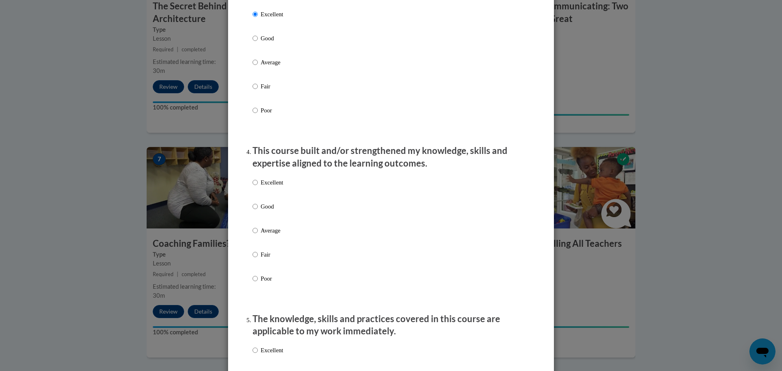
click at [256, 189] on label "Excellent" at bounding box center [267, 189] width 31 height 22
click at [256, 187] on input "Excellent" at bounding box center [254, 182] width 5 height 9
radio input "true"
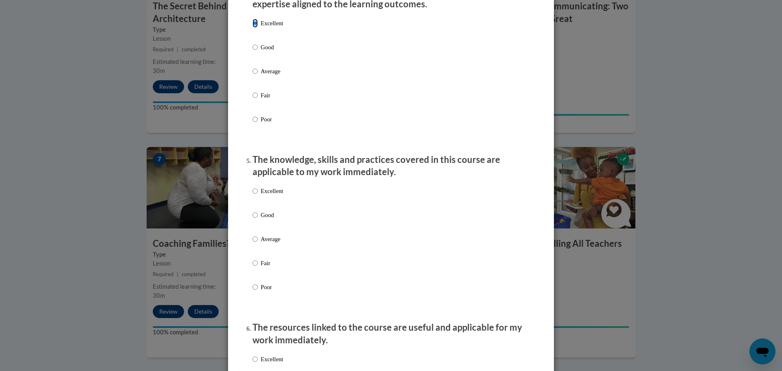
scroll to position [611, 0]
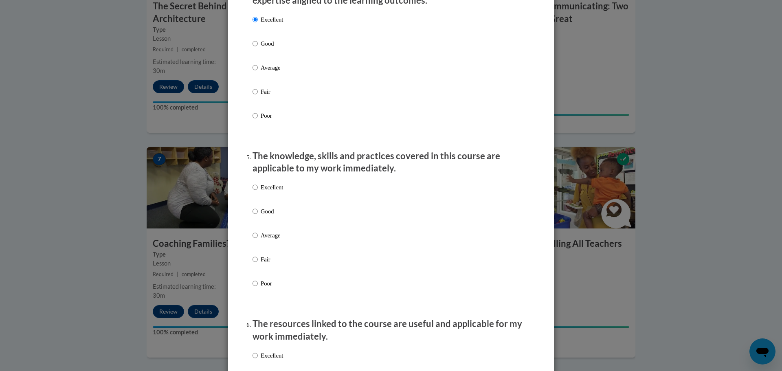
click at [274, 192] on p "Excellent" at bounding box center [272, 187] width 22 height 9
click at [258, 192] on input "Excellent" at bounding box center [254, 187] width 5 height 9
radio input "true"
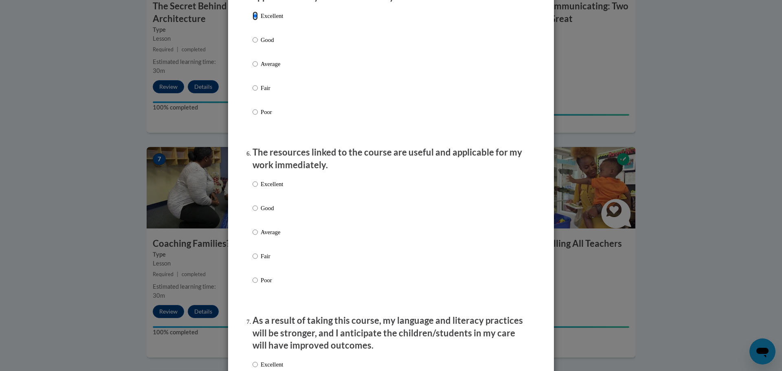
scroll to position [814, 0]
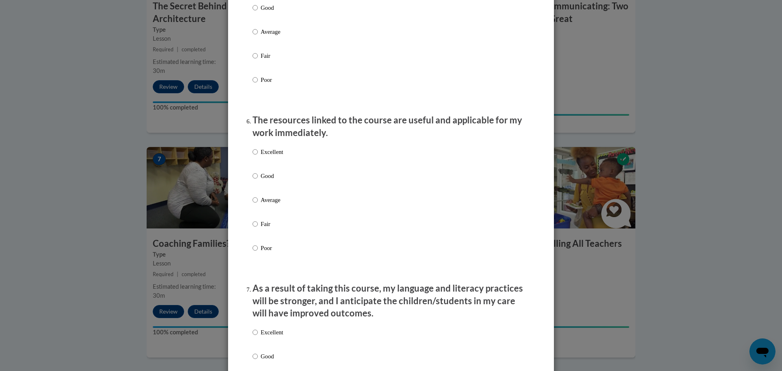
click at [282, 160] on div "Excellent Good Average Fair Poor" at bounding box center [390, 209] width 277 height 133
click at [267, 162] on label "Excellent" at bounding box center [267, 158] width 31 height 22
click at [266, 156] on p "Excellent" at bounding box center [272, 151] width 22 height 9
click at [258, 156] on input "Excellent" at bounding box center [254, 151] width 5 height 9
radio input "true"
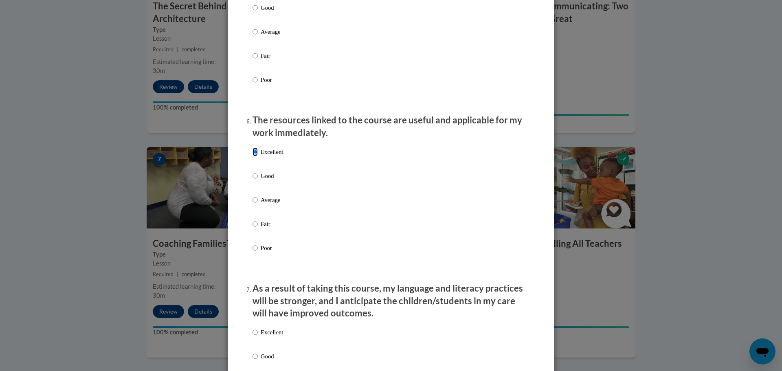
scroll to position [977, 0]
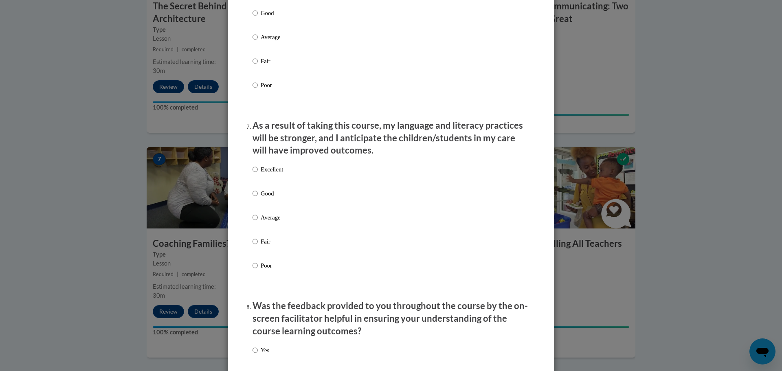
click at [270, 174] on p "Excellent" at bounding box center [272, 169] width 22 height 9
click at [258, 174] on input "Excellent" at bounding box center [254, 169] width 5 height 9
radio input "true"
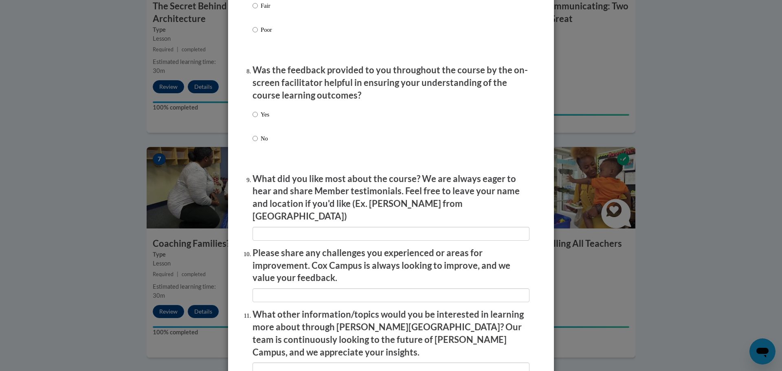
scroll to position [1222, 0]
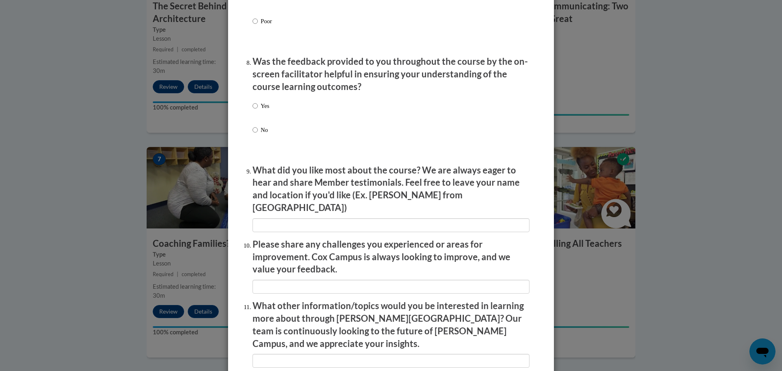
click at [266, 116] on label "Yes" at bounding box center [260, 112] width 17 height 22
click at [258, 110] on input "Yes" at bounding box center [254, 105] width 5 height 9
radio input "true"
click at [312, 209] on li "What did you like most about the course? We are always eager to hear and share …" at bounding box center [390, 198] width 277 height 68
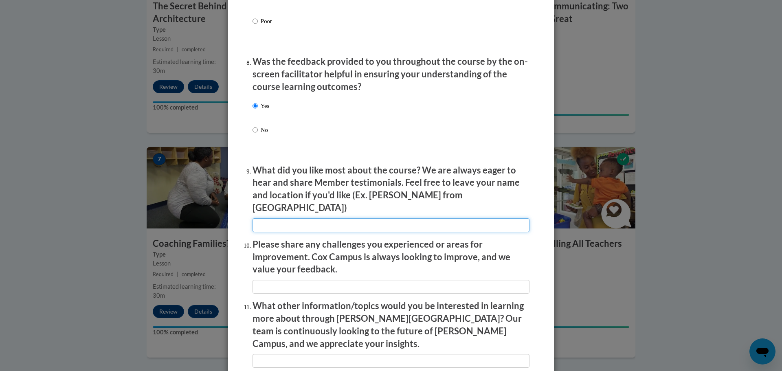
drag, startPoint x: 309, startPoint y: 218, endPoint x: 303, endPoint y: 221, distance: 7.0
click at [309, 218] on input "textbox" at bounding box center [390, 225] width 277 height 14
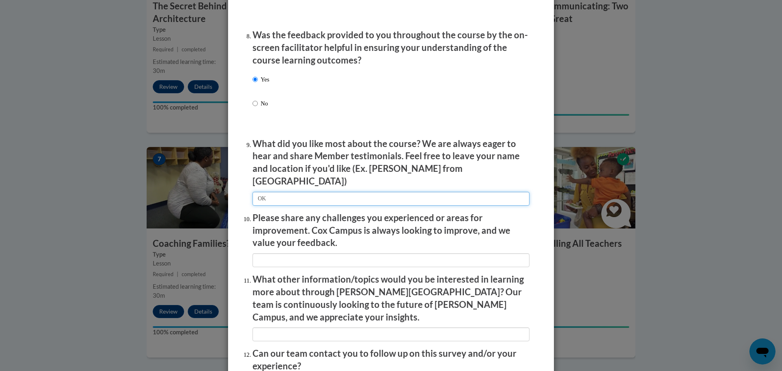
scroll to position [1262, 0]
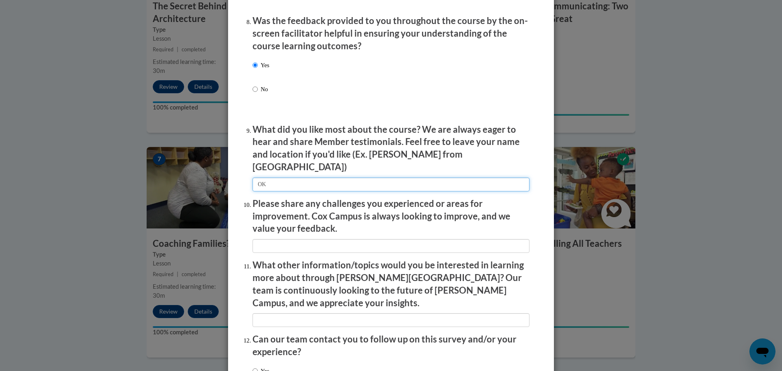
type input "OK"
drag, startPoint x: 301, startPoint y: 246, endPoint x: 297, endPoint y: 241, distance: 6.4
click at [296, 239] on input "textbox" at bounding box center [390, 246] width 277 height 14
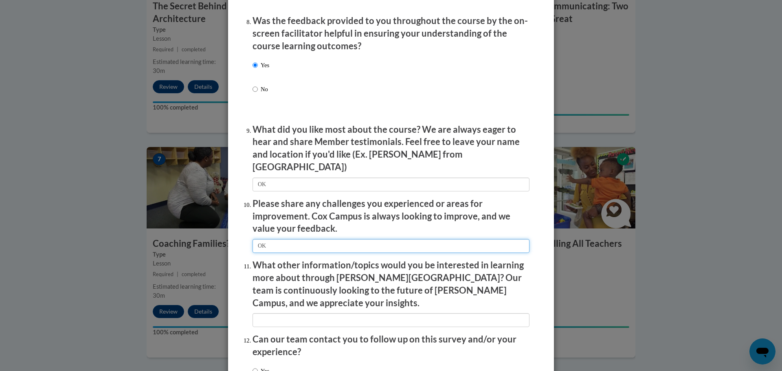
type input "OK"
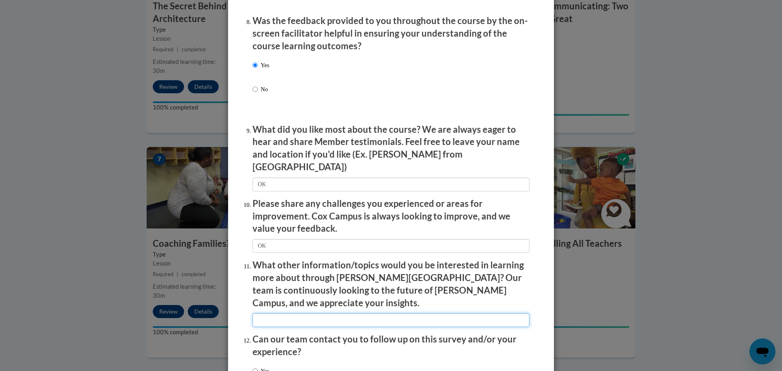
click at [333, 313] on input "textbox" at bounding box center [390, 320] width 277 height 14
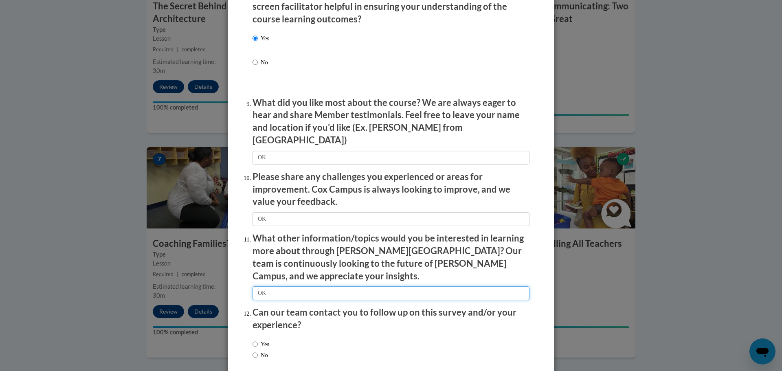
scroll to position [1321, 0]
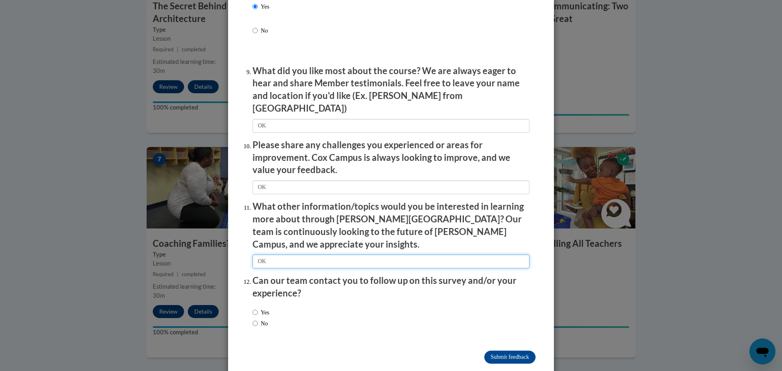
type input "OK"
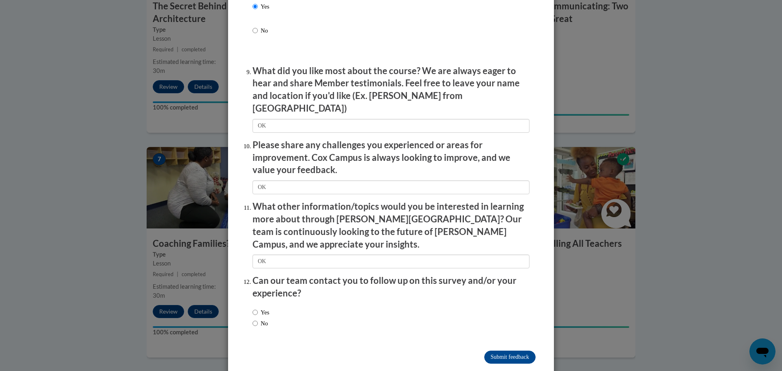
click at [276, 304] on div "Yes No" at bounding box center [390, 319] width 277 height 31
click at [263, 308] on label "Yes" at bounding box center [260, 312] width 17 height 9
click at [258, 308] on input "Yes" at bounding box center [254, 312] width 5 height 9
radio input "true"
click at [496, 351] on input "Submit feedback" at bounding box center [509, 357] width 51 height 13
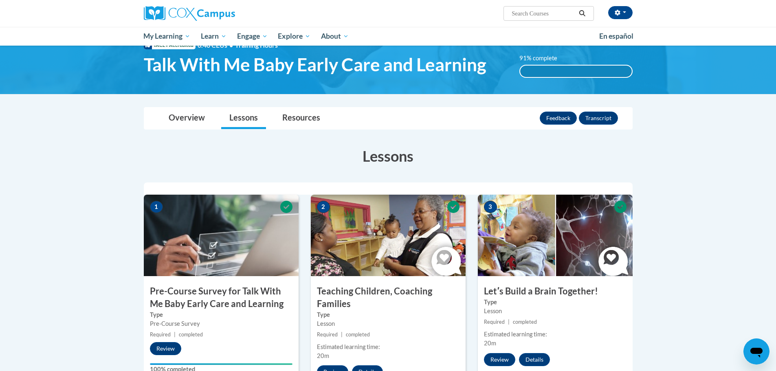
scroll to position [0, 0]
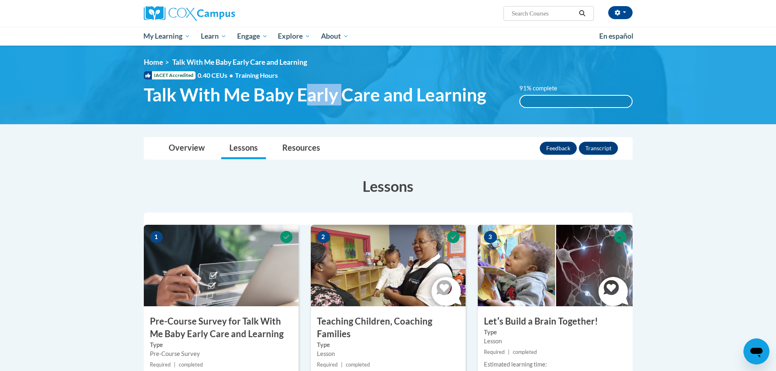
click at [450, 48] on div "<en>Home</en><fr>Accueil</fr><de>Zuhause</de><it>Casa</it><es>Casa</es><pt>Casa…" at bounding box center [388, 85] width 776 height 79
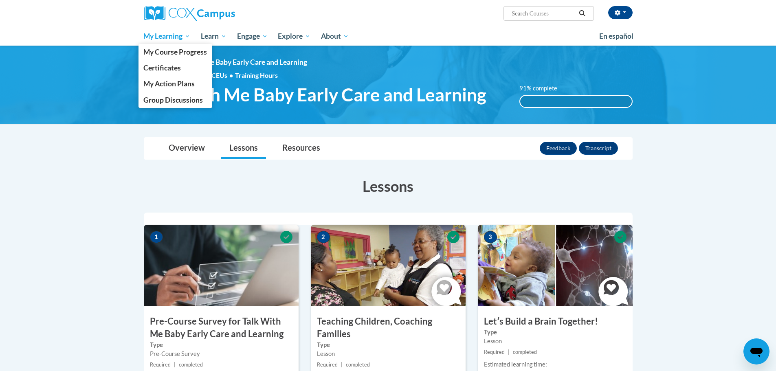
click at [177, 40] on span "My Learning" at bounding box center [166, 36] width 47 height 10
click at [179, 64] on span "Certificates" at bounding box center [161, 68] width 37 height 9
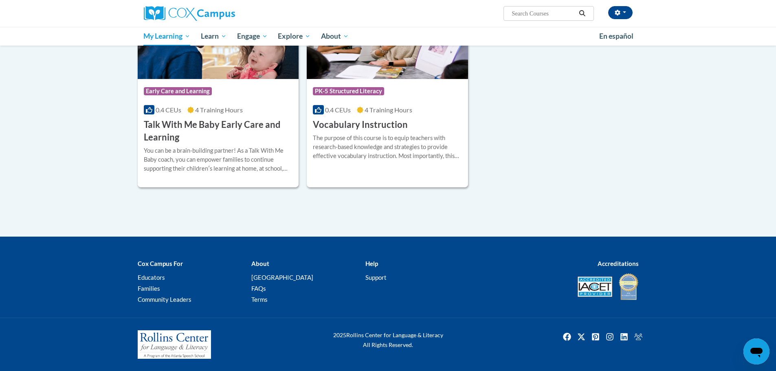
scroll to position [159, 0]
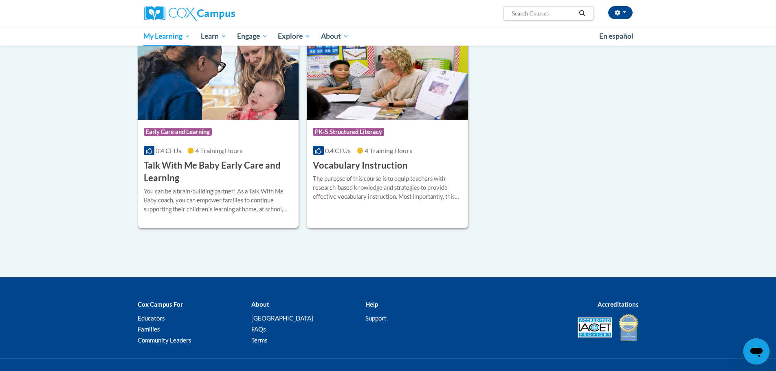
click at [207, 181] on h3 "Talk With Me Baby Early Care and Learning" at bounding box center [218, 171] width 149 height 25
